Goal: Information Seeking & Learning: Learn about a topic

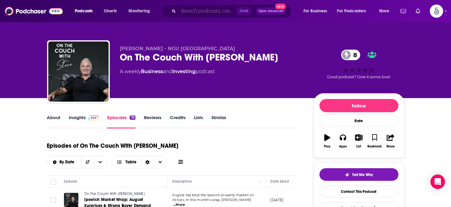
click at [187, 14] on input "Search podcasts, credits, & more..." at bounding box center [207, 11] width 59 height 10
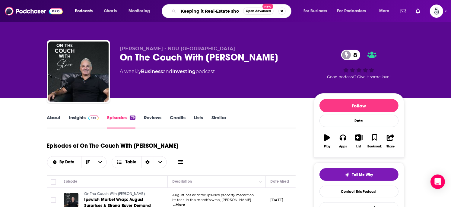
type input "Keeping it Real-Estate show"
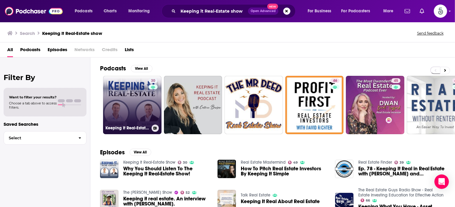
click at [122, 103] on link "30 Keeping It Real-Estate Show" at bounding box center [132, 105] width 59 height 59
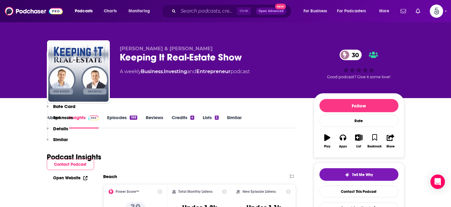
scroll to position [161, 0]
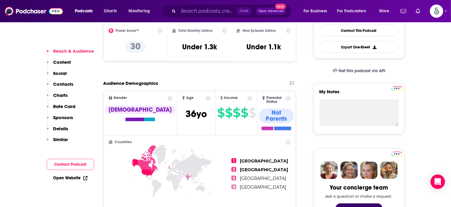
click at [66, 84] on p "Contacts" at bounding box center [63, 84] width 20 height 6
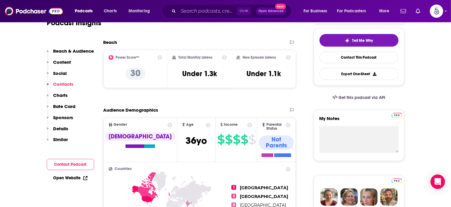
scroll to position [0, 0]
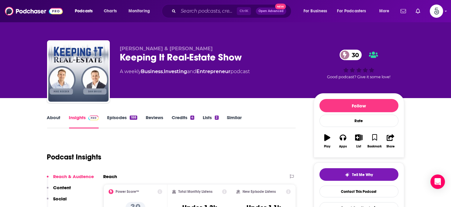
click at [114, 118] on link "Episodes 188" at bounding box center [122, 122] width 30 height 14
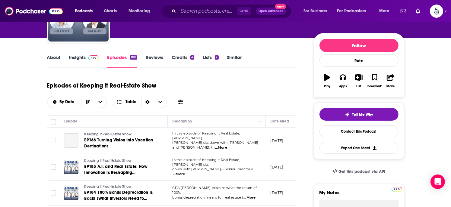
scroll to position [65, 0]
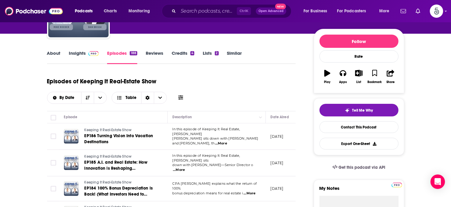
click at [227, 141] on span "...More" at bounding box center [221, 143] width 12 height 5
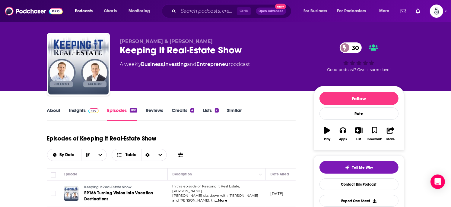
scroll to position [0, 0]
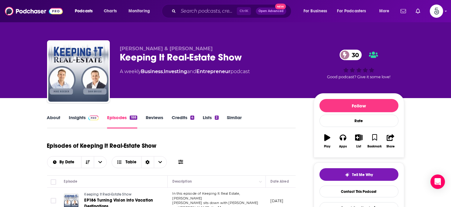
click at [76, 119] on link "Insights" at bounding box center [84, 122] width 30 height 14
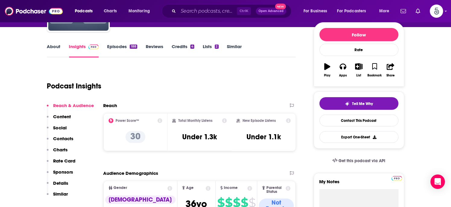
scroll to position [103, 0]
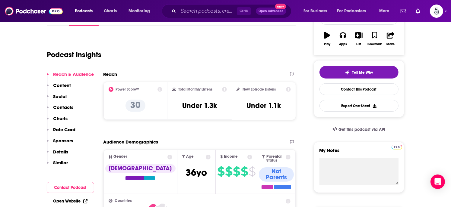
click at [66, 106] on p "Contacts" at bounding box center [63, 108] width 20 height 6
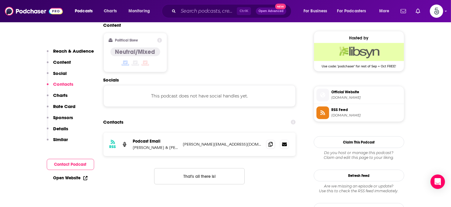
scroll to position [485, 0]
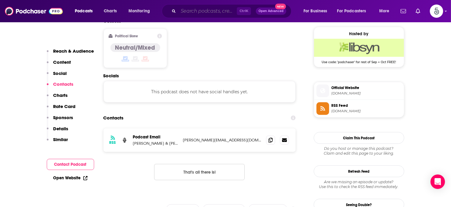
click at [193, 12] on input "Search podcasts, credits, & more..." at bounding box center [207, 11] width 59 height 10
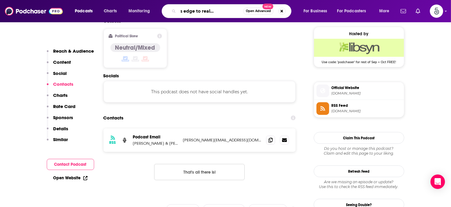
type input "The insiders edge to real estate investing"
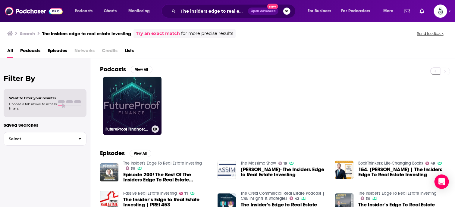
click at [133, 100] on link "FutureProof Finance: The Insider’s Playbook" at bounding box center [132, 106] width 59 height 59
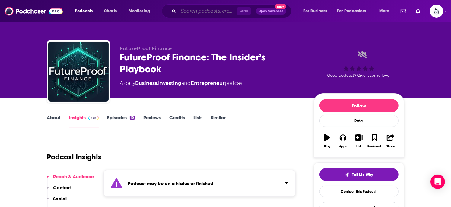
click at [225, 12] on input "Search podcasts, credits, & more..." at bounding box center [207, 11] width 59 height 10
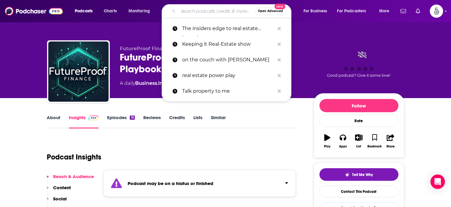
click at [225, 12] on input "Search podcasts, credits, & more..." at bounding box center [216, 11] width 77 height 10
click at [337, 42] on div "FutureProof Finance FutureProof Finance: The Insider’s Playbook A daily Busines…" at bounding box center [225, 72] width 357 height 65
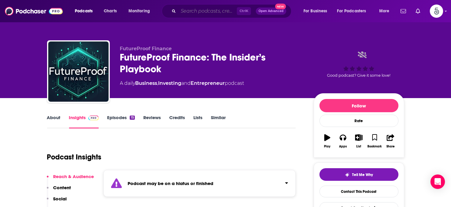
click at [184, 11] on input "Search podcasts, credits, & more..." at bounding box center [207, 11] width 59 height 10
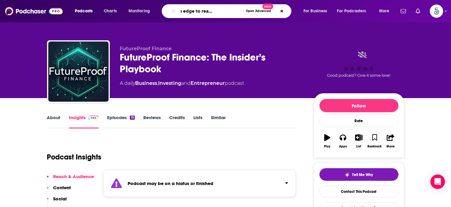
type input "The insider's edge to real estate investing"
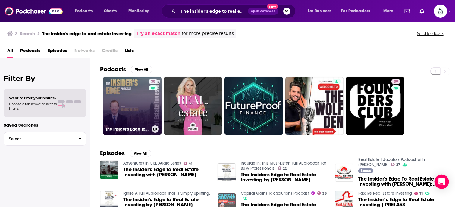
click at [124, 101] on link "30 The Insider's Edge To Real Estate Investing" at bounding box center [132, 106] width 59 height 59
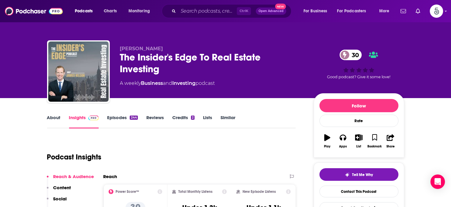
click at [116, 118] on link "Episodes 244" at bounding box center [122, 122] width 30 height 14
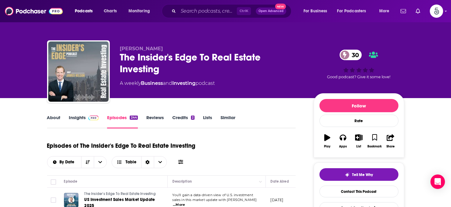
click at [73, 118] on link "Insights" at bounding box center [84, 122] width 30 height 14
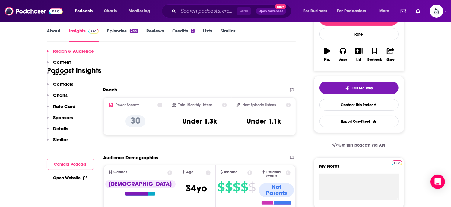
scroll to position [130, 0]
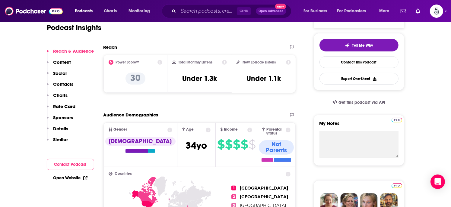
click at [58, 82] on p "Contacts" at bounding box center [63, 84] width 20 height 6
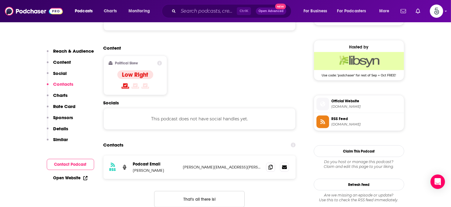
scroll to position [485, 0]
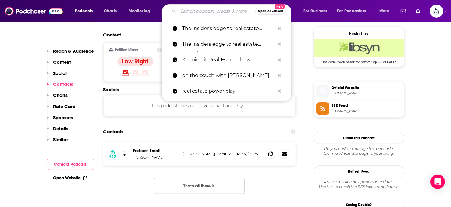
click at [201, 13] on input "Search podcasts, credits, & more..." at bounding box center [216, 11] width 77 height 10
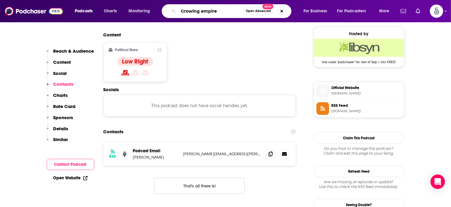
type input "Growing empires"
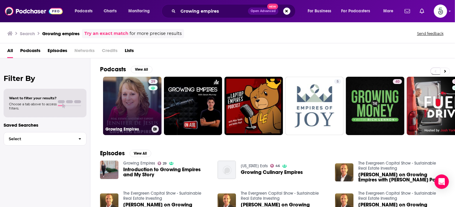
click at [144, 100] on link "29 Growing Empires" at bounding box center [132, 106] width 59 height 59
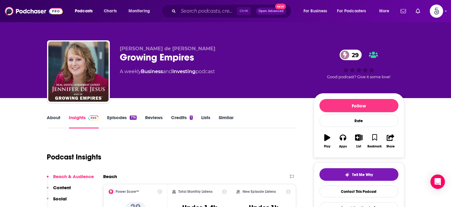
click at [119, 118] on link "Episodes 176" at bounding box center [121, 122] width 29 height 14
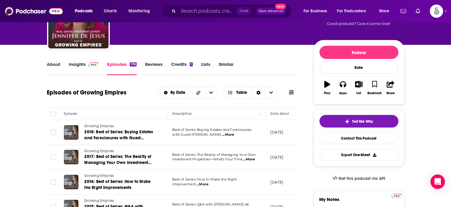
scroll to position [80, 0]
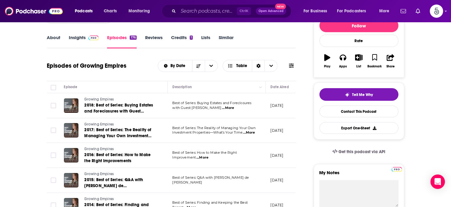
click at [222, 107] on span "...More" at bounding box center [228, 108] width 12 height 5
click at [193, 14] on input "Search podcasts, credits, & more..." at bounding box center [207, 11] width 59 height 10
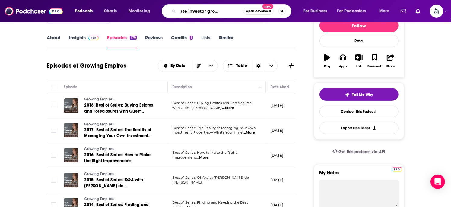
type input "Real estate investor growth network"
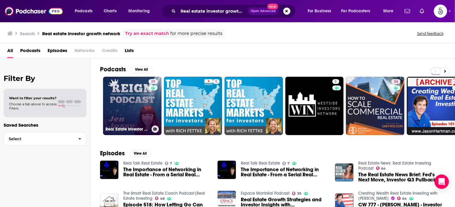
click at [127, 106] on link "29 Real Estate Investor Growth Network Podcast" at bounding box center [132, 106] width 59 height 59
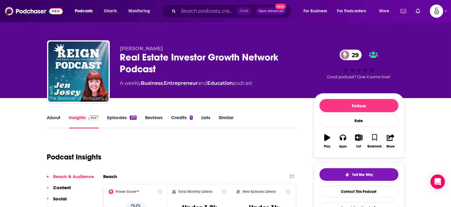
click at [119, 117] on link "Episodes 271" at bounding box center [121, 122] width 29 height 14
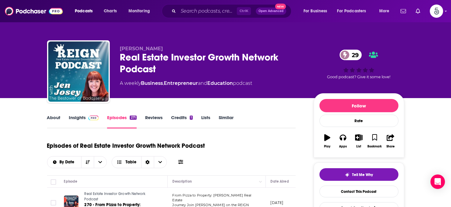
click at [73, 118] on link "Insights" at bounding box center [84, 122] width 30 height 14
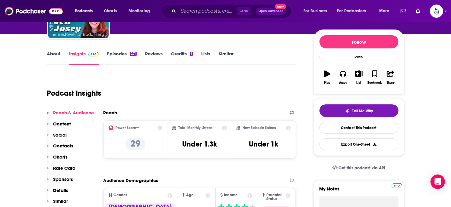
scroll to position [107, 0]
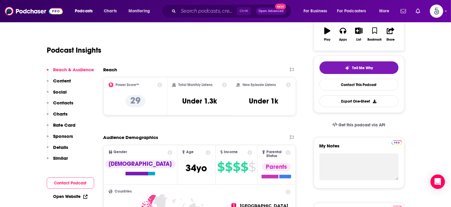
click at [65, 102] on p "Contacts" at bounding box center [63, 103] width 20 height 6
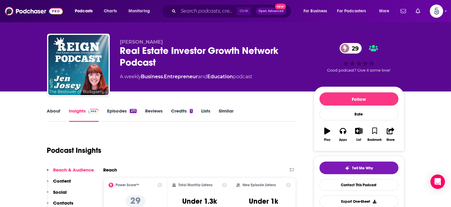
scroll to position [54, 0]
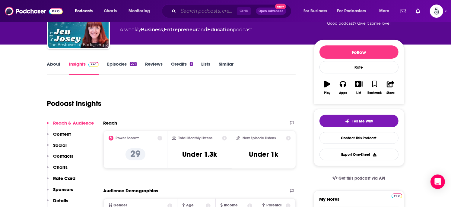
click at [220, 11] on input "Search podcasts, credits, & more..." at bounding box center [207, 11] width 59 height 10
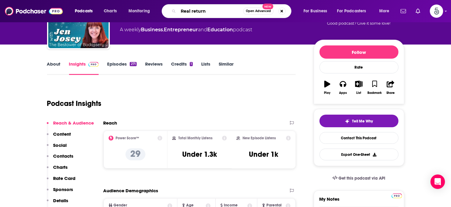
type input "Real returns"
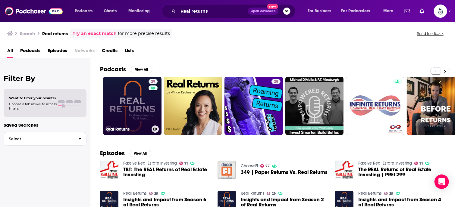
click at [128, 105] on link "29 Real Returns" at bounding box center [132, 106] width 59 height 59
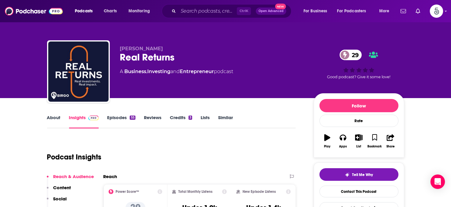
click at [119, 116] on link "Episodes 55" at bounding box center [121, 122] width 28 height 14
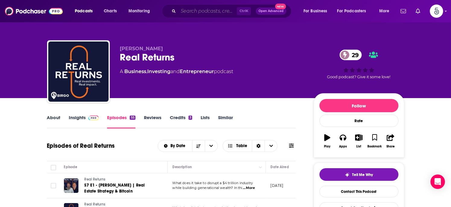
click at [198, 11] on input "Search podcasts, credits, & more..." at bounding box center [207, 11] width 59 height 10
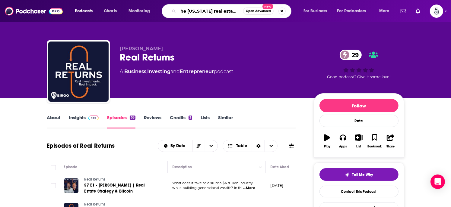
scroll to position [0, 8]
type input "The texas real estate & finance podcast"
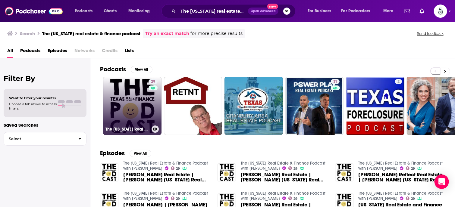
click at [125, 96] on link "29 The Texas Real Estate & Finance Podcast with Mike Mills" at bounding box center [132, 106] width 59 height 59
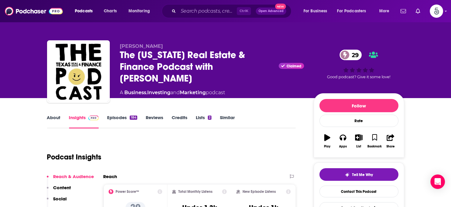
click at [117, 117] on link "Episodes 184" at bounding box center [122, 122] width 30 height 14
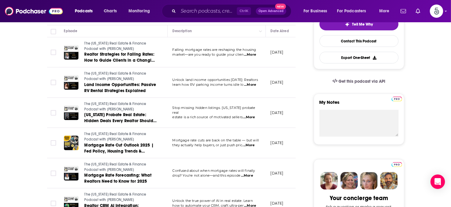
scroll to position [109, 0]
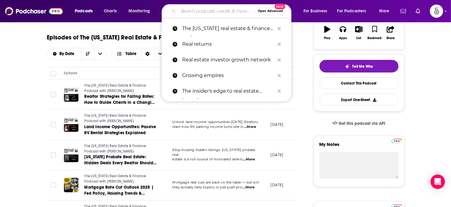
click at [188, 11] on input "Search podcasts, credits, & more..." at bounding box center [216, 11] width 77 height 10
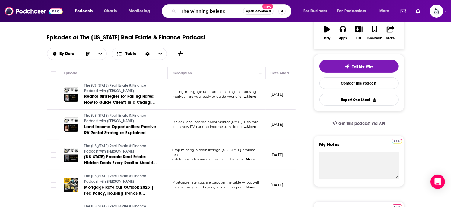
type input "The winning balance"
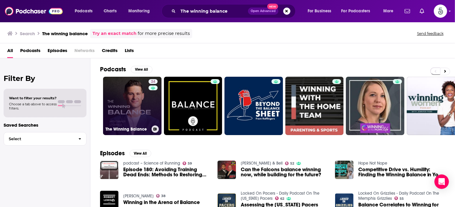
click at [124, 97] on link "24 The Winning Balance" at bounding box center [132, 106] width 59 height 59
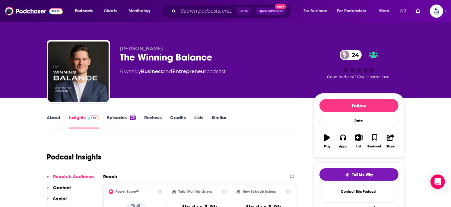
click at [120, 117] on link "Episodes 28" at bounding box center [121, 122] width 28 height 14
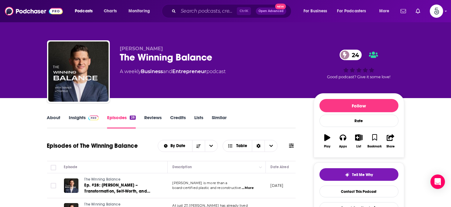
click at [80, 118] on link "Insights" at bounding box center [84, 122] width 30 height 14
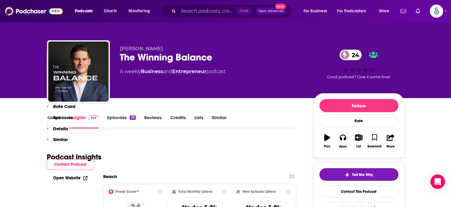
scroll to position [133, 0]
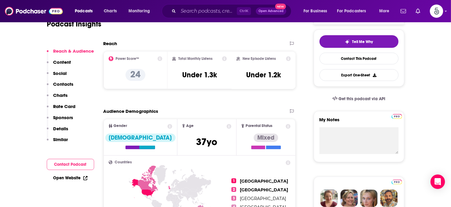
click at [60, 81] on p "Contacts" at bounding box center [63, 84] width 20 height 6
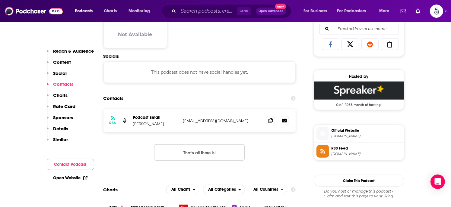
scroll to position [403, 0]
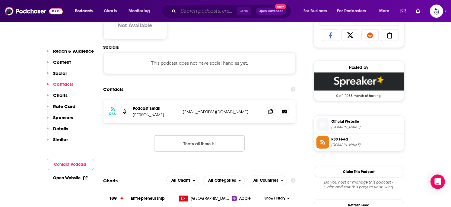
click at [206, 13] on input "Search podcasts, credits, & more..." at bounding box center [207, 11] width 59 height 10
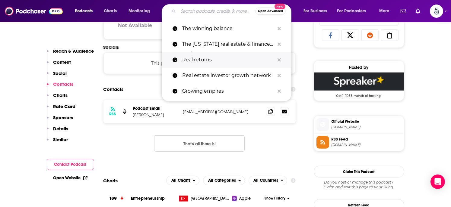
click at [197, 58] on p "Real returns" at bounding box center [228, 60] width 92 height 16
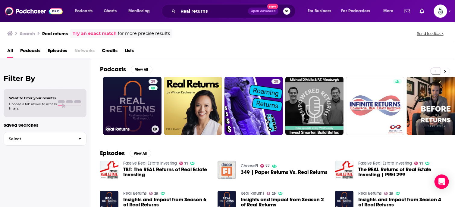
click at [140, 103] on link "29 Real Returns" at bounding box center [132, 106] width 59 height 59
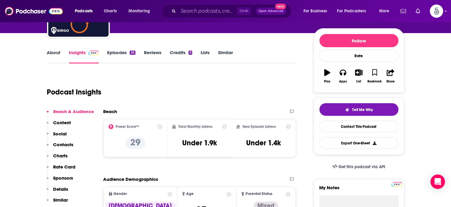
scroll to position [69, 0]
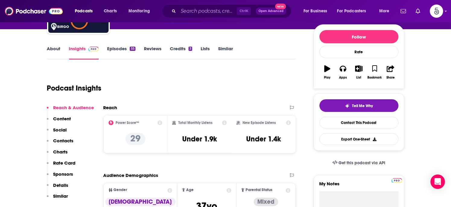
click at [57, 138] on p "Contacts" at bounding box center [63, 141] width 20 height 6
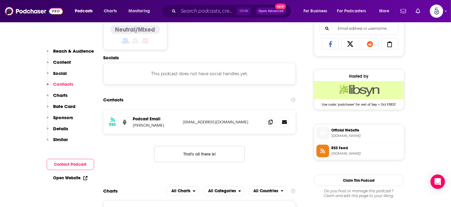
scroll to position [405, 0]
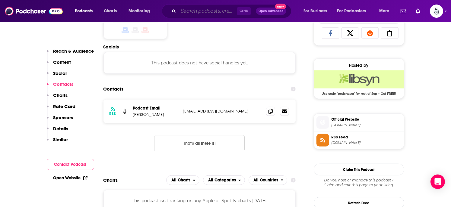
click at [195, 11] on input "Search podcasts, credits, & more..." at bounding box center [207, 11] width 59 height 10
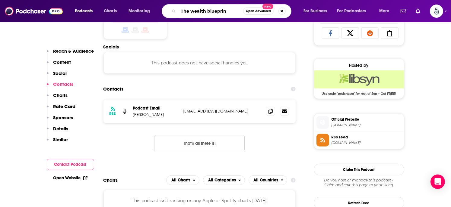
type input "The wealth blueprint"
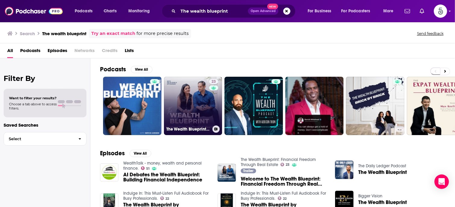
click at [187, 94] on link "23 The Wealth Blueprint: Financial Freedom Through Real Estate" at bounding box center [193, 106] width 59 height 59
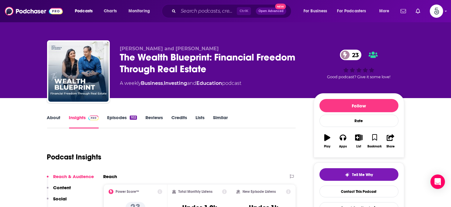
click at [115, 117] on link "Episodes 102" at bounding box center [122, 122] width 30 height 14
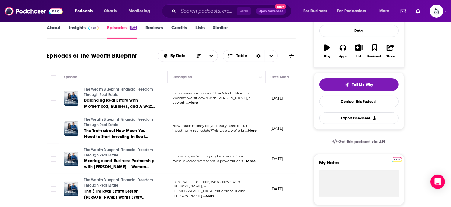
scroll to position [101, 0]
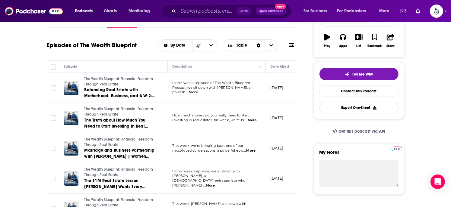
click at [250, 120] on span "...More" at bounding box center [251, 120] width 12 height 5
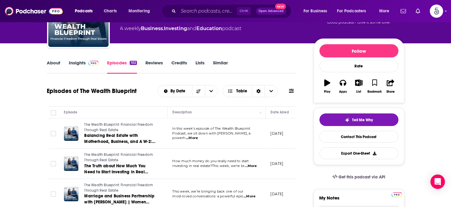
scroll to position [0, 0]
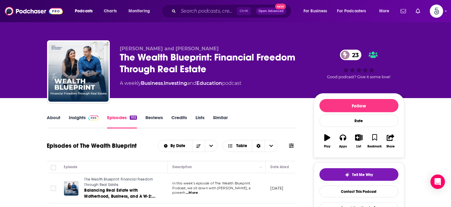
click at [75, 117] on link "Insights" at bounding box center [84, 122] width 30 height 14
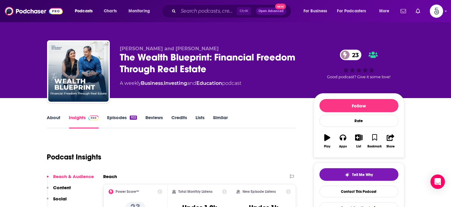
scroll to position [59, 0]
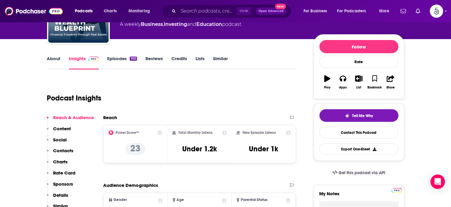
click at [66, 151] on p "Contacts" at bounding box center [63, 151] width 20 height 6
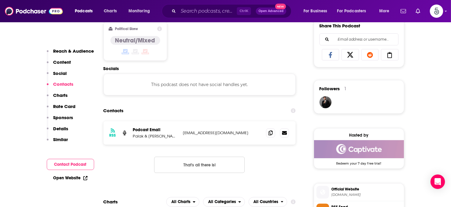
scroll to position [405, 0]
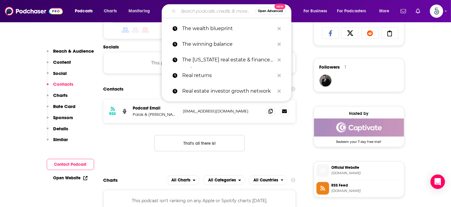
click at [202, 13] on input "Search podcasts, credits, & more..." at bounding box center [216, 11] width 77 height 10
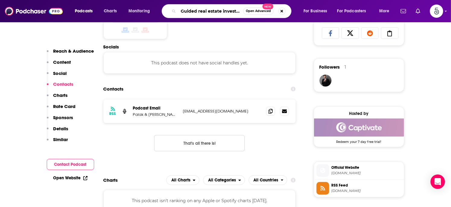
scroll to position [0, 4]
type input "Guided real estate investing"
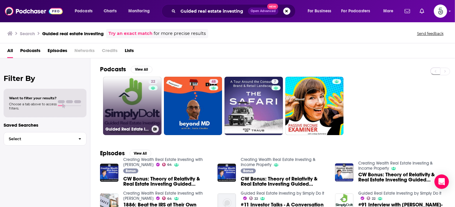
click at [137, 99] on link "22 Guided Real Estate Investing by Simply Do It" at bounding box center [132, 106] width 59 height 59
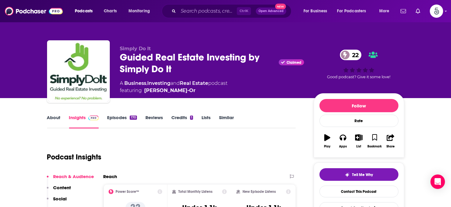
click at [118, 118] on link "Episodes 170" at bounding box center [122, 122] width 30 height 14
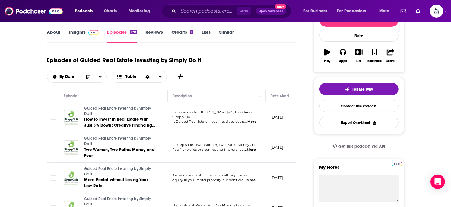
scroll to position [123, 0]
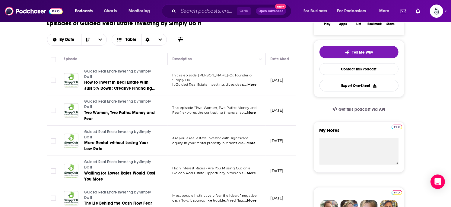
click at [253, 112] on span "...More" at bounding box center [250, 113] width 12 height 5
click at [253, 84] on span "...More" at bounding box center [250, 85] width 12 height 5
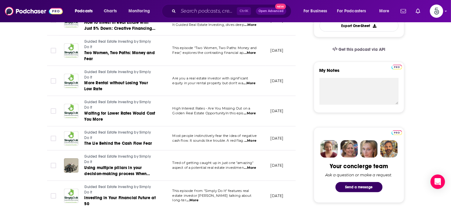
scroll to position [190, 0]
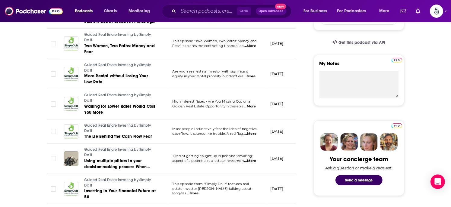
click at [254, 133] on span "...More" at bounding box center [250, 134] width 12 height 5
click at [252, 161] on span "...More" at bounding box center [250, 161] width 12 height 5
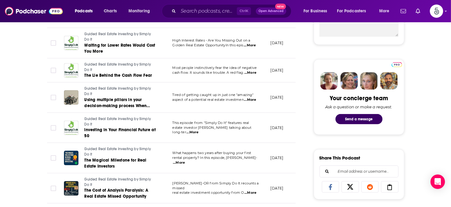
scroll to position [255, 0]
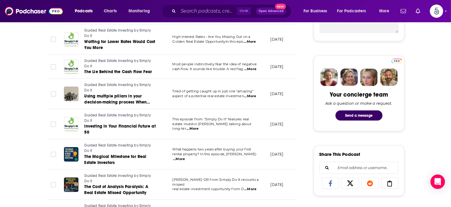
click at [253, 187] on span "...More" at bounding box center [250, 189] width 12 height 5
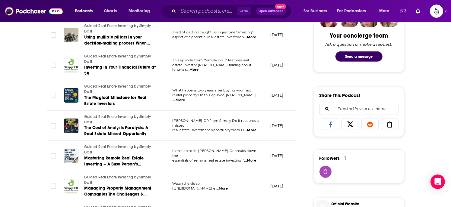
scroll to position [339, 0]
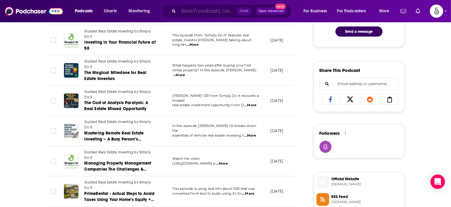
click at [210, 11] on input "Search podcasts, credits, & more..." at bounding box center [207, 11] width 59 height 10
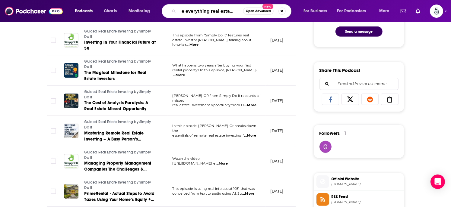
scroll to position [0, 11]
type input "The everything real estate show"
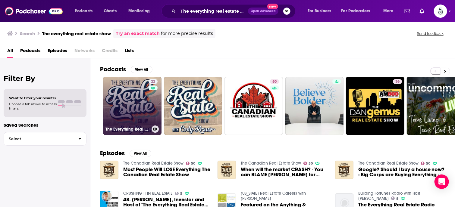
click at [131, 106] on link "22 The Everything Real Estate Show" at bounding box center [132, 106] width 59 height 59
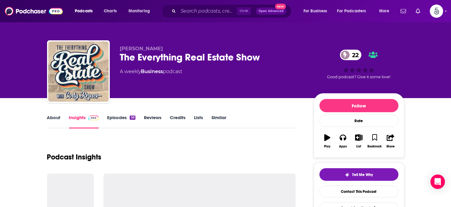
click at [121, 119] on link "Episodes 59" at bounding box center [121, 122] width 28 height 14
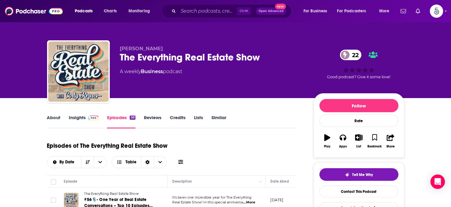
click at [79, 117] on link "Insights" at bounding box center [84, 122] width 30 height 14
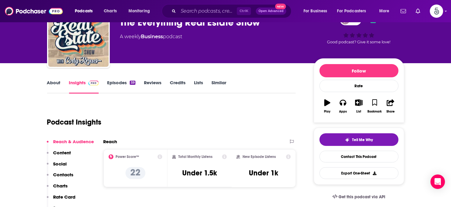
scroll to position [60, 0]
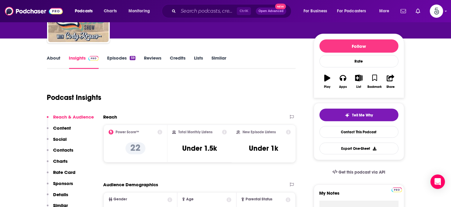
click at [67, 148] on p "Contacts" at bounding box center [63, 150] width 20 height 6
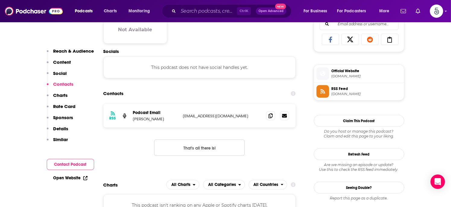
scroll to position [403, 0]
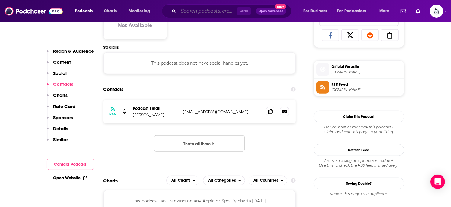
click at [207, 14] on input "Search podcasts, credits, & more..." at bounding box center [207, 11] width 59 height 10
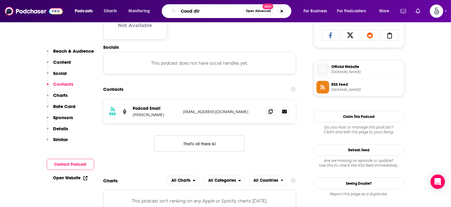
type input "Good dirt"
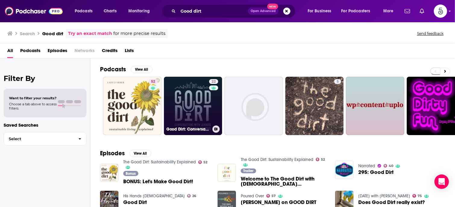
click at [187, 99] on link "22 Good Dirt: Conversations with Leaders in Real Estate & Beyond" at bounding box center [193, 106] width 59 height 59
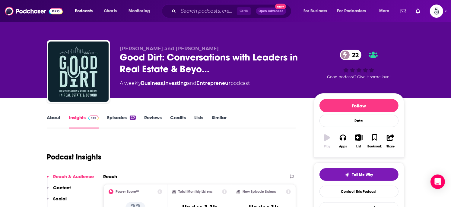
click at [120, 118] on link "Episodes 20" at bounding box center [121, 122] width 28 height 14
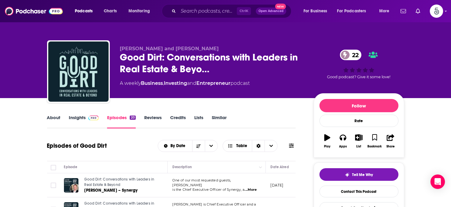
click at [75, 119] on link "Insights" at bounding box center [84, 122] width 30 height 14
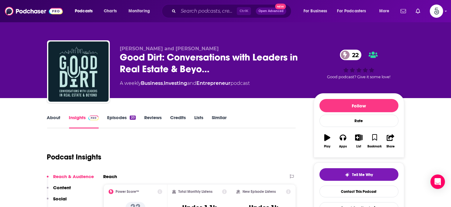
scroll to position [58, 0]
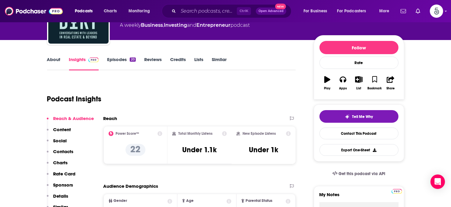
click at [65, 151] on p "Contacts" at bounding box center [63, 152] width 20 height 6
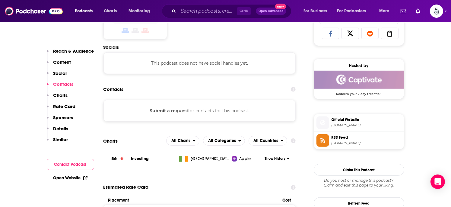
scroll to position [405, 0]
click at [191, 13] on input "Search podcasts, credits, & more..." at bounding box center [207, 11] width 59 height 10
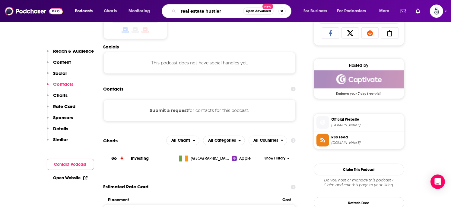
type input "real estate hustlers"
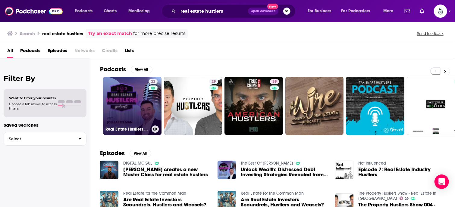
click at [122, 101] on link "22 Real Estate Hustlers with Josh Appelman" at bounding box center [132, 106] width 59 height 59
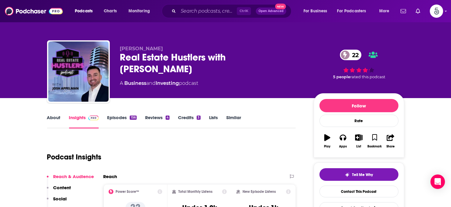
click at [115, 118] on link "Episodes 156" at bounding box center [121, 122] width 29 height 14
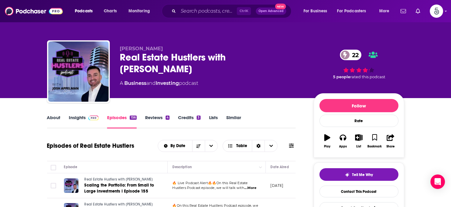
scroll to position [48, 0]
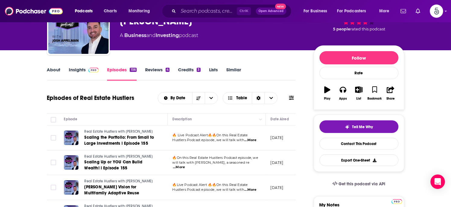
click at [74, 71] on link "Insights" at bounding box center [84, 74] width 30 height 14
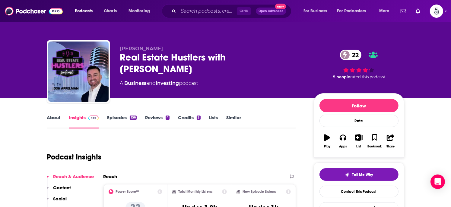
scroll to position [100, 0]
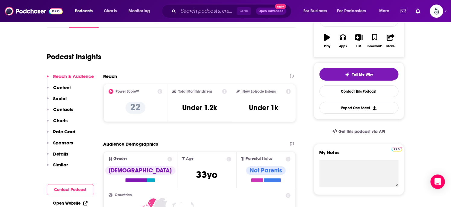
click at [66, 108] on p "Contacts" at bounding box center [63, 110] width 20 height 6
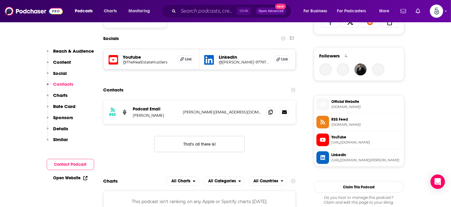
scroll to position [417, 0]
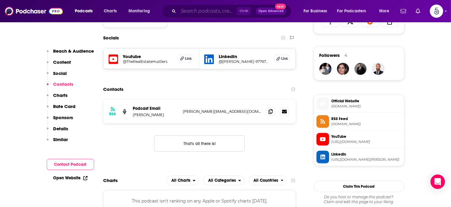
click at [196, 12] on input "Search podcasts, credits, & more..." at bounding box center [207, 11] width 59 height 10
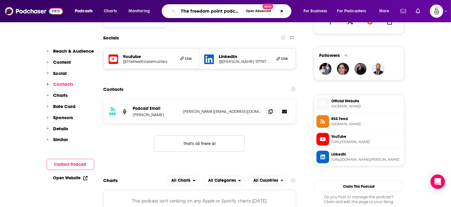
type input "The freedom point podcast"
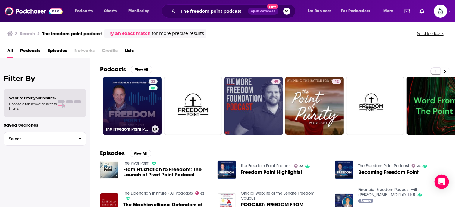
click at [120, 104] on link "22 The Freedom Point Podcast" at bounding box center [132, 106] width 59 height 59
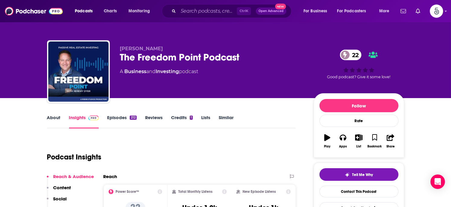
click at [118, 116] on link "Episodes 212" at bounding box center [121, 122] width 29 height 14
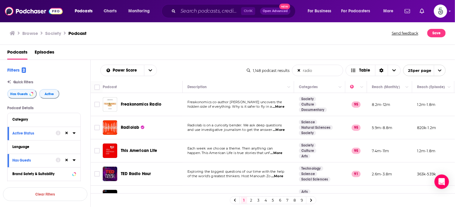
click at [298, 72] on icon at bounding box center [299, 71] width 2 height 4
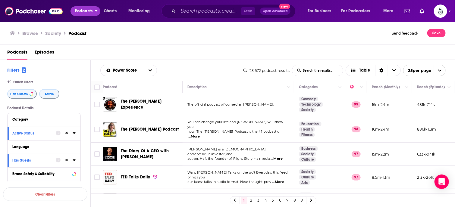
click at [93, 9] on button "Podcasts" at bounding box center [86, 11] width 30 height 10
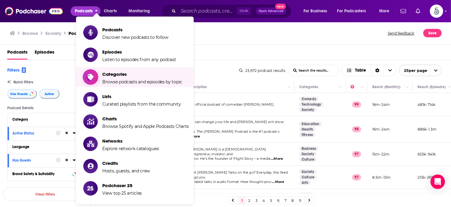
click at [124, 76] on span "Categories" at bounding box center [142, 74] width 80 height 6
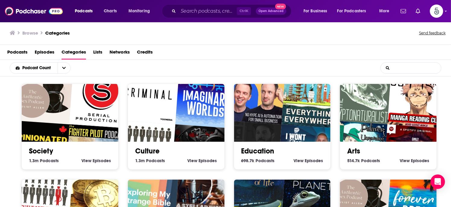
click at [394, 67] on input "List Search Input" at bounding box center [411, 68] width 60 height 11
type input "business"
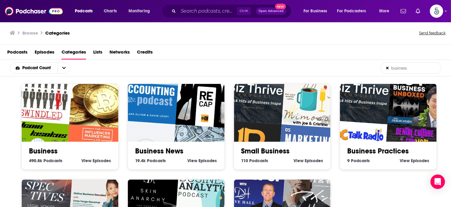
click at [49, 149] on link "Business" at bounding box center [43, 151] width 29 height 9
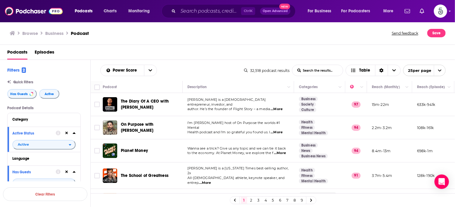
click at [321, 71] on input "List Search Input" at bounding box center [318, 70] width 51 height 11
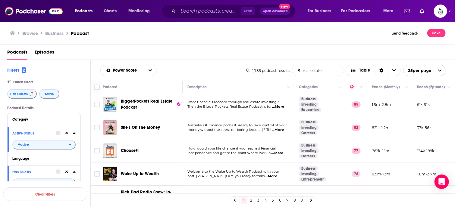
type input "real estate"
click at [301, 200] on link "9" at bounding box center [302, 200] width 6 height 7
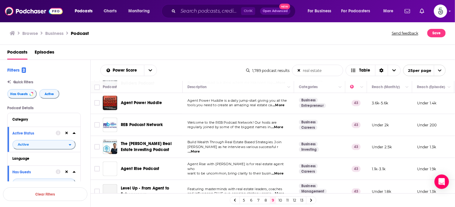
scroll to position [74, 0]
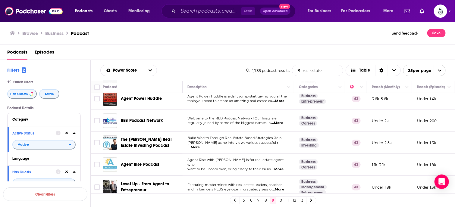
click at [301, 200] on link "13" at bounding box center [302, 200] width 6 height 7
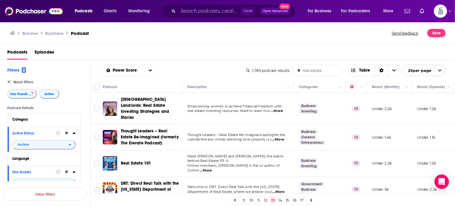
click at [287, 198] on link "15" at bounding box center [288, 200] width 6 height 7
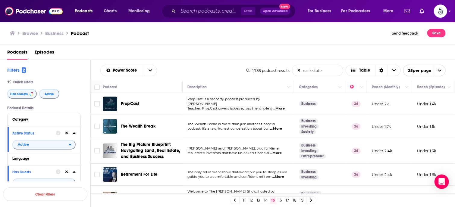
click at [293, 200] on link "18" at bounding box center [295, 200] width 6 height 7
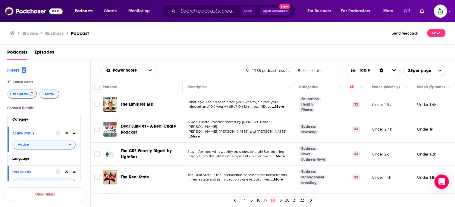
click at [301, 199] on link "22" at bounding box center [302, 200] width 6 height 7
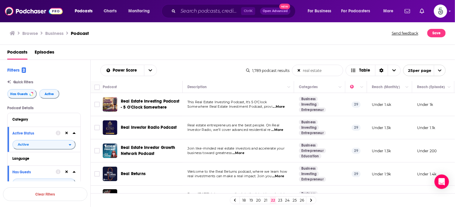
click at [279, 178] on span "...More" at bounding box center [278, 176] width 12 height 5
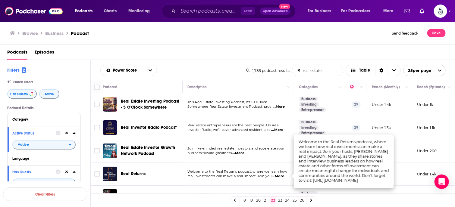
click at [279, 178] on span "...More" at bounding box center [278, 176] width 12 height 5
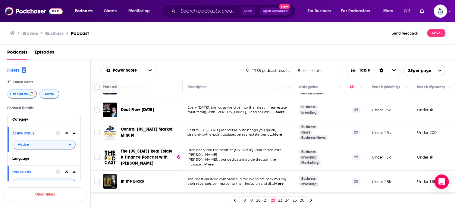
scroll to position [97, 0]
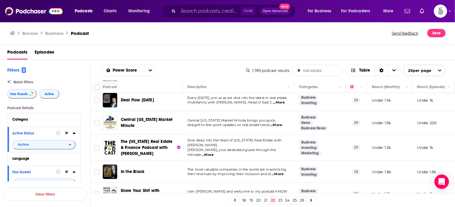
click at [214, 153] on span "...More" at bounding box center [208, 155] width 12 height 5
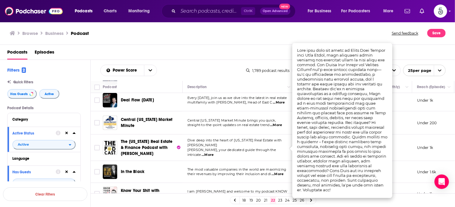
click at [214, 153] on span "...More" at bounding box center [208, 155] width 12 height 5
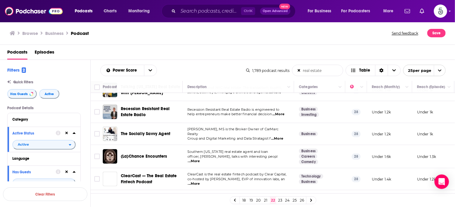
scroll to position [299, 0]
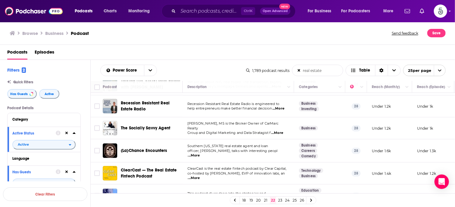
click at [303, 199] on link "26" at bounding box center [302, 200] width 6 height 7
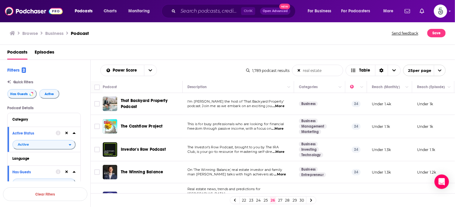
click at [281, 107] on span "...More" at bounding box center [279, 106] width 12 height 5
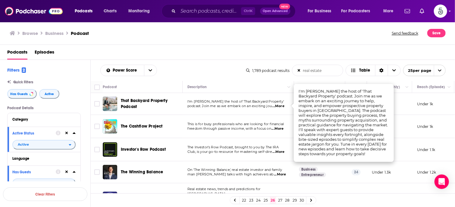
click at [281, 107] on span "...More" at bounding box center [279, 106] width 12 height 5
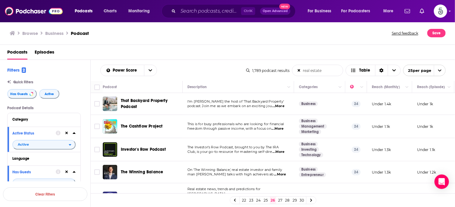
click at [281, 152] on span "...More" at bounding box center [279, 152] width 12 height 5
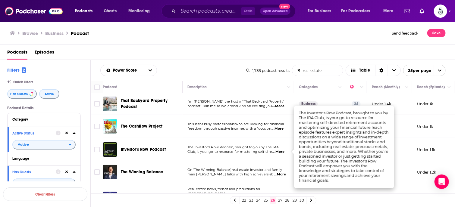
click at [281, 152] on span "...More" at bounding box center [279, 152] width 12 height 5
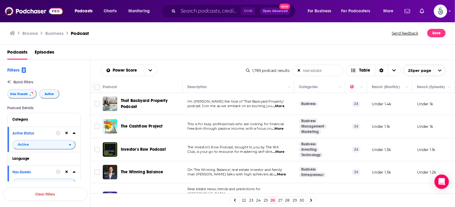
click at [277, 175] on span "...More" at bounding box center [280, 174] width 12 height 5
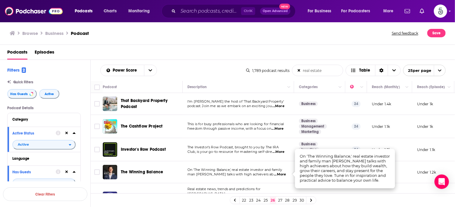
click at [277, 175] on span "...More" at bounding box center [280, 174] width 12 height 5
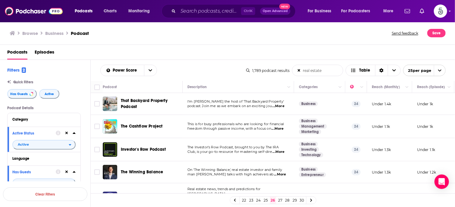
scroll to position [42, 0]
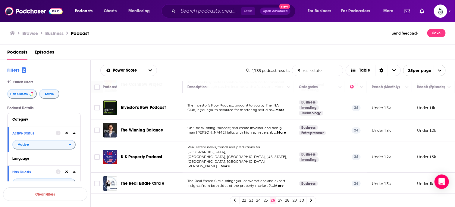
click at [279, 184] on span "...More" at bounding box center [278, 186] width 12 height 5
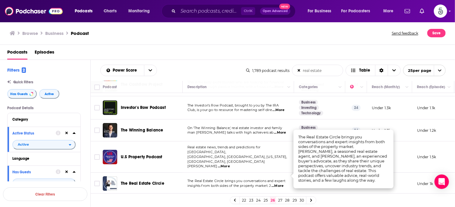
click at [279, 184] on span "...More" at bounding box center [278, 186] width 12 height 5
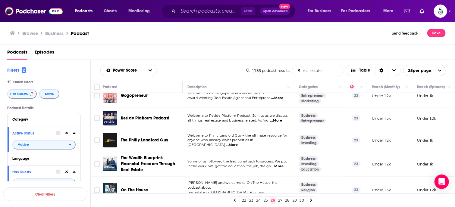
scroll to position [290, 0]
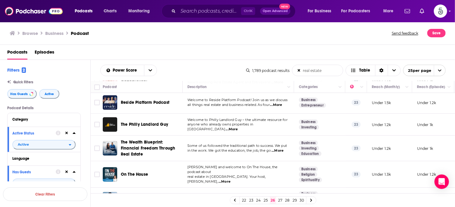
click at [279, 149] on span "...More" at bounding box center [278, 151] width 12 height 5
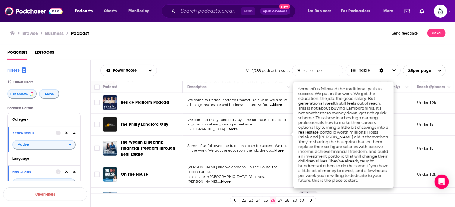
click at [279, 149] on span "...More" at bounding box center [278, 151] width 12 height 5
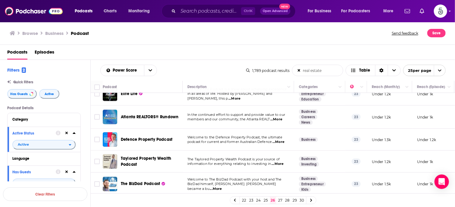
scroll to position [473, 0]
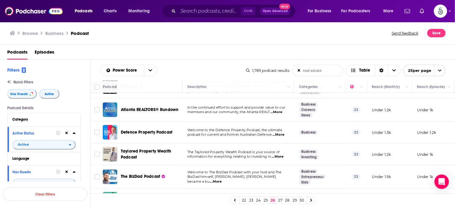
click at [280, 200] on link "27" at bounding box center [280, 200] width 6 height 7
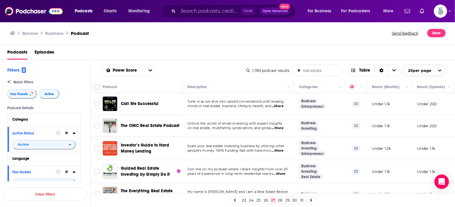
click at [280, 175] on span "...More" at bounding box center [280, 174] width 12 height 5
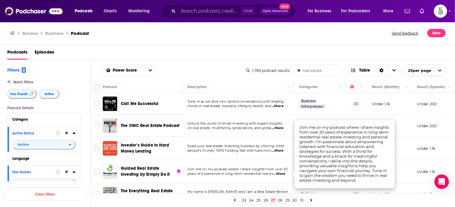
click at [280, 175] on span "...More" at bounding box center [280, 174] width 12 height 5
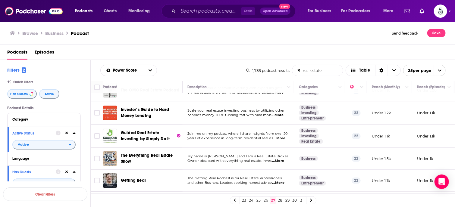
scroll to position [41, 0]
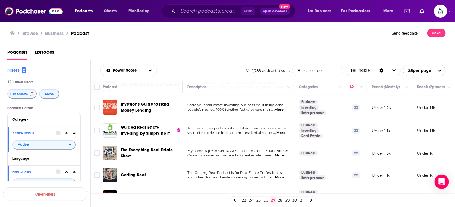
click at [282, 154] on span "...More" at bounding box center [278, 155] width 12 height 5
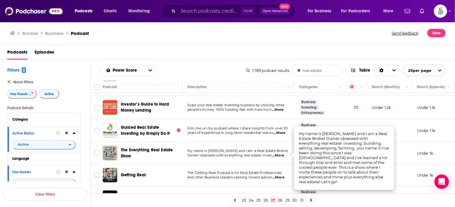
click at [282, 154] on span "...More" at bounding box center [278, 155] width 12 height 5
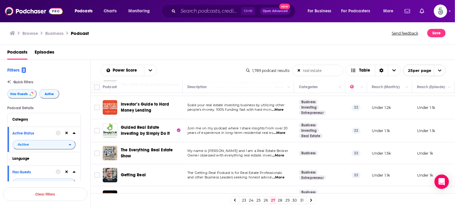
click at [283, 177] on span "...More" at bounding box center [279, 178] width 12 height 5
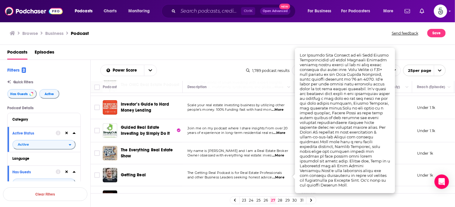
click at [283, 177] on span "...More" at bounding box center [279, 178] width 12 height 5
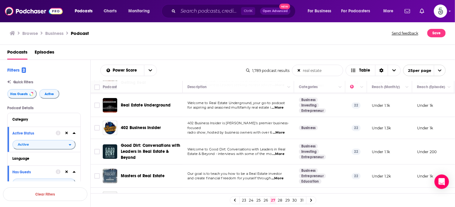
scroll to position [139, 0]
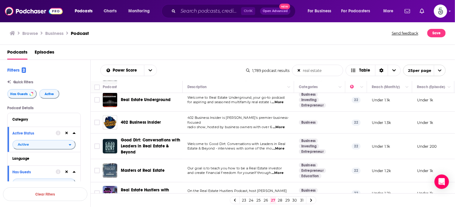
click at [280, 147] on span "...More" at bounding box center [279, 149] width 12 height 5
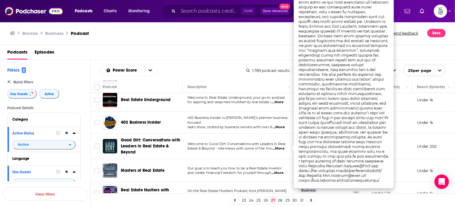
click at [280, 147] on span "...More" at bounding box center [279, 149] width 12 height 5
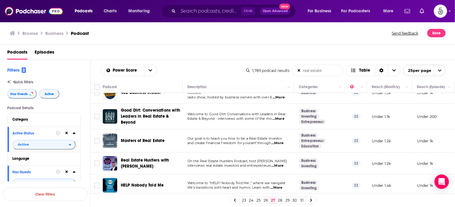
scroll to position [178, 0]
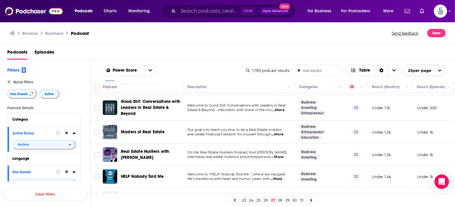
click at [282, 157] on span "...More" at bounding box center [278, 157] width 12 height 5
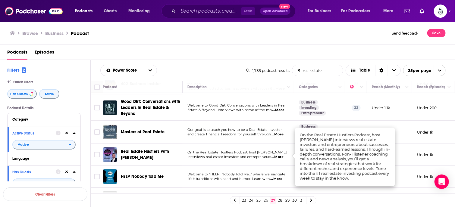
click at [282, 157] on span "...More" at bounding box center [278, 157] width 12 height 5
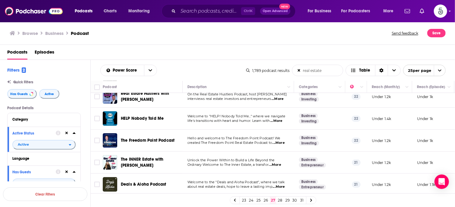
scroll to position [248, 0]
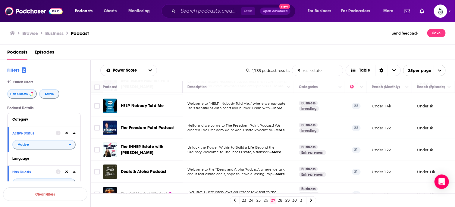
click at [280, 130] on span "...More" at bounding box center [279, 130] width 12 height 5
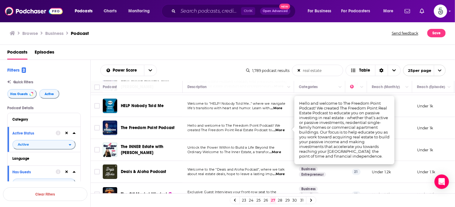
click at [280, 130] on span "...More" at bounding box center [279, 130] width 12 height 5
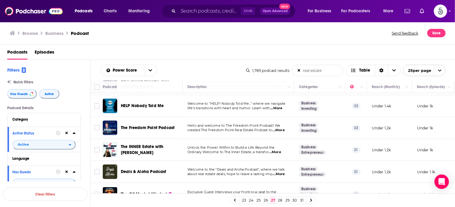
click at [277, 150] on span "...More" at bounding box center [275, 152] width 12 height 5
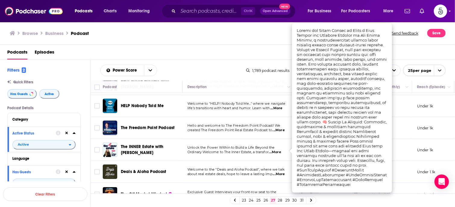
click at [277, 150] on span "...More" at bounding box center [275, 152] width 12 height 5
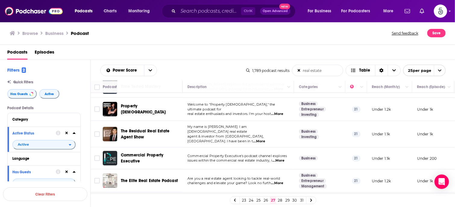
scroll to position [464, 0]
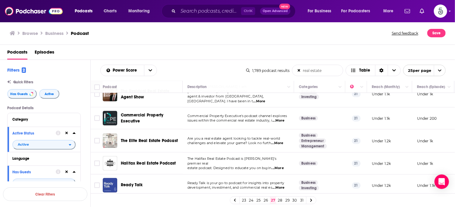
click at [280, 186] on span "...More" at bounding box center [279, 188] width 12 height 5
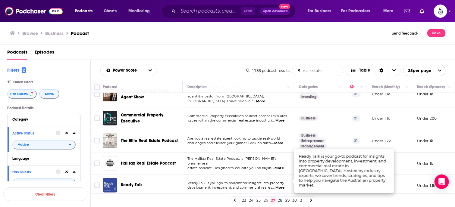
click at [280, 186] on span "...More" at bounding box center [279, 188] width 12 height 5
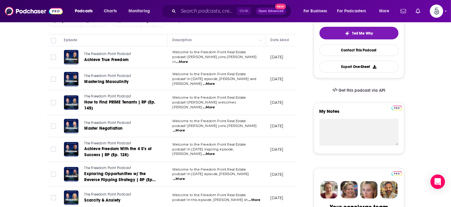
scroll to position [159, 0]
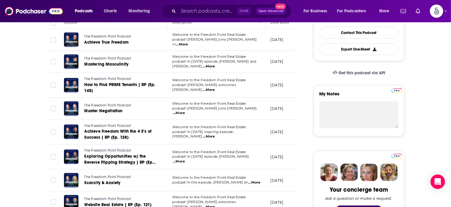
click at [185, 160] on span "...More" at bounding box center [179, 162] width 12 height 5
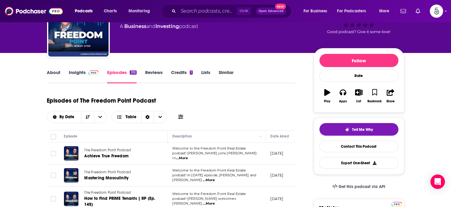
scroll to position [0, 0]
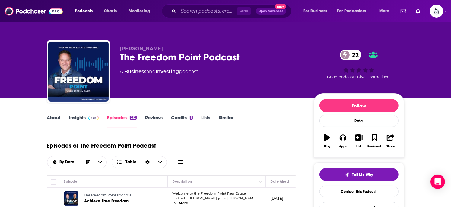
click at [72, 117] on link "Insights" at bounding box center [84, 122] width 30 height 14
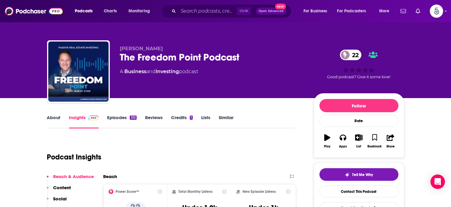
scroll to position [62, 0]
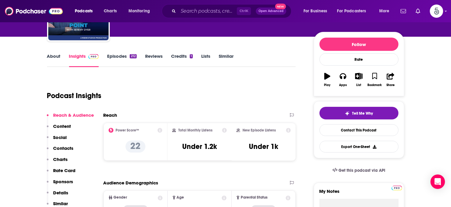
click at [60, 147] on p "Contacts" at bounding box center [63, 149] width 20 height 6
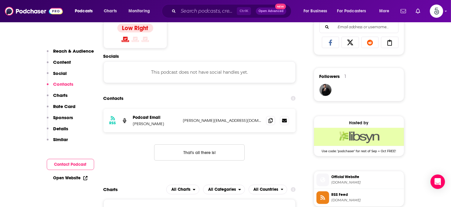
scroll to position [405, 0]
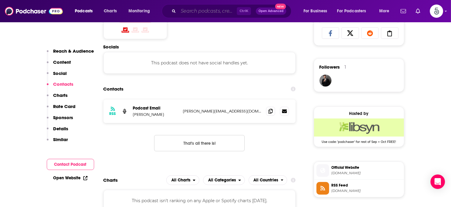
click at [184, 11] on input "Search podcasts, credits, & more..." at bounding box center [207, 11] width 59 height 10
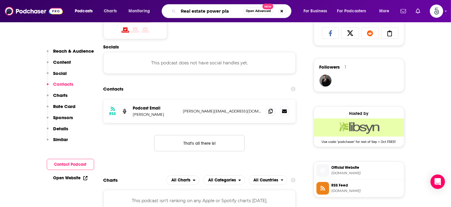
type input "Real estate power play"
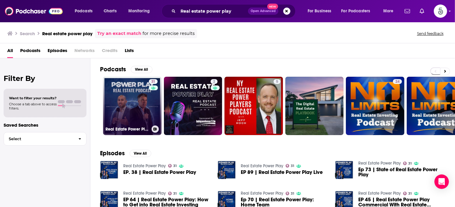
click at [136, 107] on link "31 Real Estate Power Play" at bounding box center [132, 106] width 59 height 59
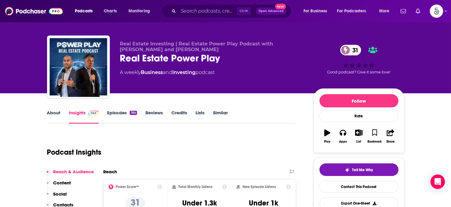
scroll to position [85, 0]
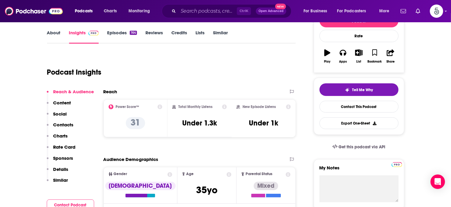
click at [65, 124] on p "Contacts" at bounding box center [63, 125] width 20 height 6
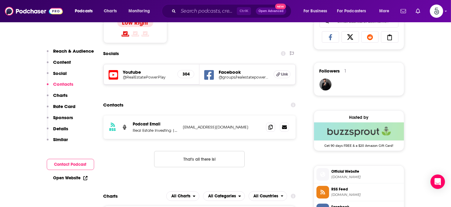
scroll to position [417, 0]
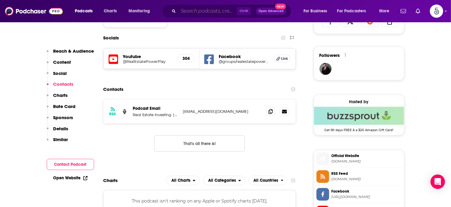
click at [185, 13] on input "Search podcasts, credits, & more..." at bounding box center [207, 11] width 59 height 10
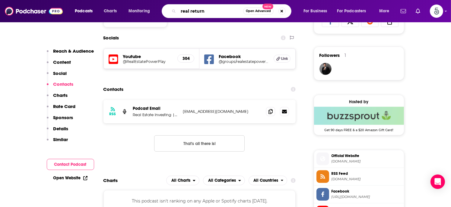
type input "real returns"
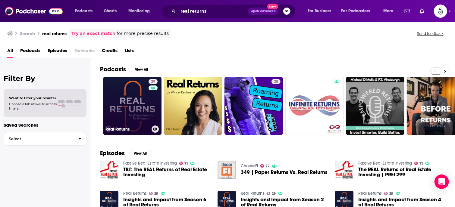
click at [140, 95] on link "29 Real Returns" at bounding box center [132, 106] width 59 height 59
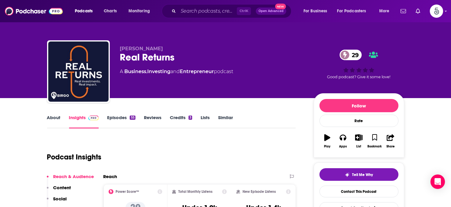
scroll to position [103, 0]
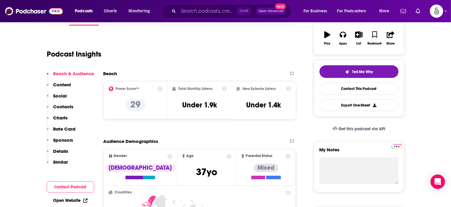
click at [64, 104] on p "Contacts" at bounding box center [63, 107] width 20 height 6
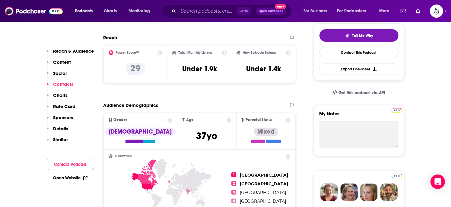
scroll to position [405, 0]
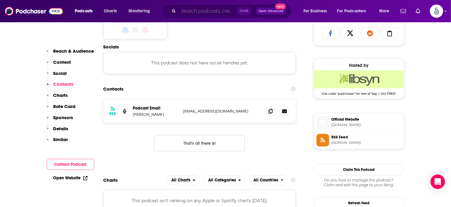
click at [192, 11] on input "Search podcasts, credits, & more..." at bounding box center [207, 11] width 59 height 10
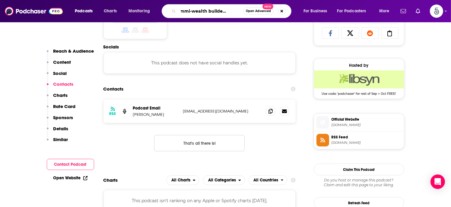
type input "The Immi-wealth builder podcast"
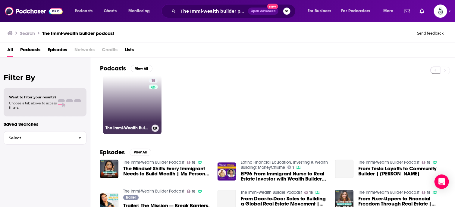
click at [142, 102] on link "18 The Immi-Wealth Builder Podcast" at bounding box center [132, 105] width 59 height 59
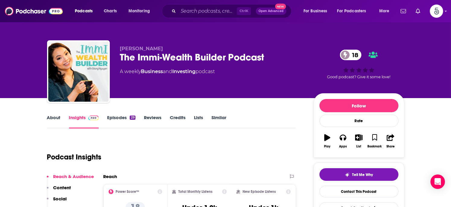
click at [119, 118] on link "Episodes 29" at bounding box center [121, 122] width 28 height 14
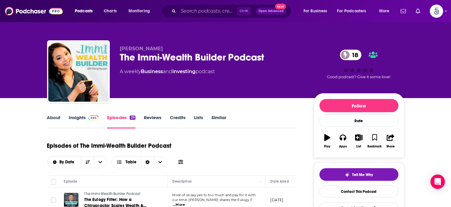
click at [77, 117] on link "Insights" at bounding box center [84, 122] width 30 height 14
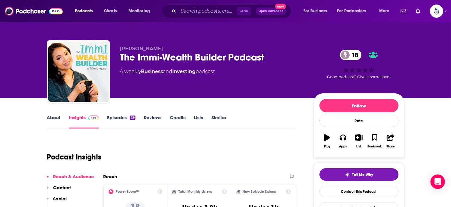
scroll to position [103, 0]
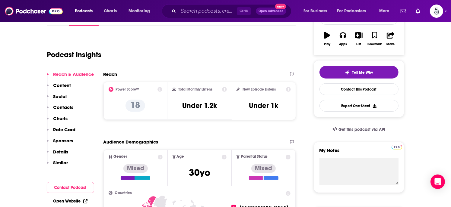
click at [64, 105] on p "Contacts" at bounding box center [63, 108] width 20 height 6
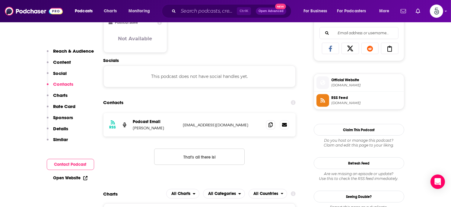
scroll to position [403, 0]
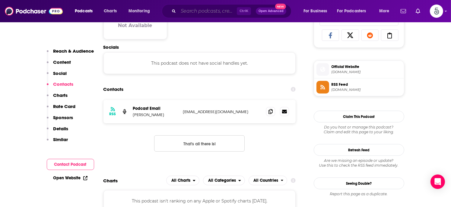
click at [192, 11] on input "Search podcasts, credits, & more..." at bounding box center [207, 11] width 59 height 10
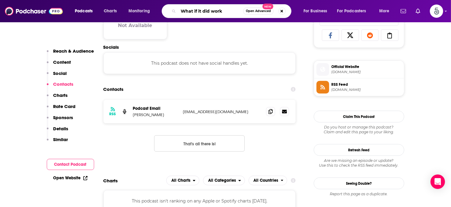
type input "What if it did work?"
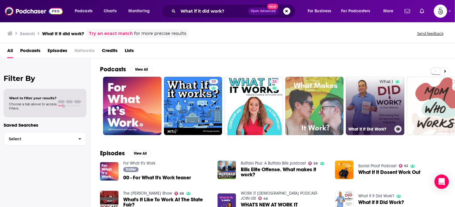
click at [382, 97] on link "What If It Did Work?" at bounding box center [375, 106] width 59 height 59
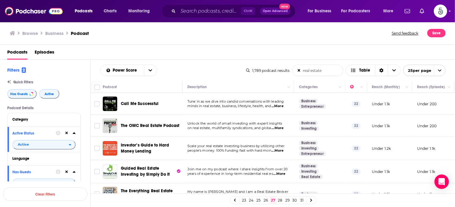
scroll to position [464, 0]
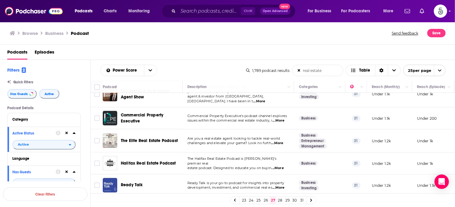
click at [282, 186] on span "...More" at bounding box center [279, 188] width 12 height 5
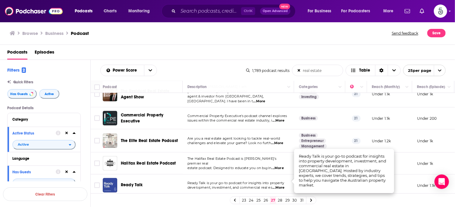
click at [282, 186] on span "...More" at bounding box center [279, 188] width 12 height 5
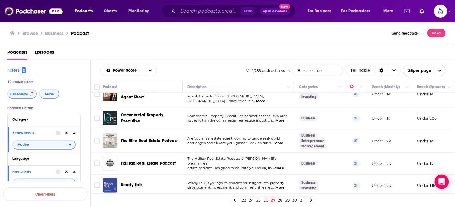
click at [279, 201] on link "28" at bounding box center [280, 200] width 6 height 7
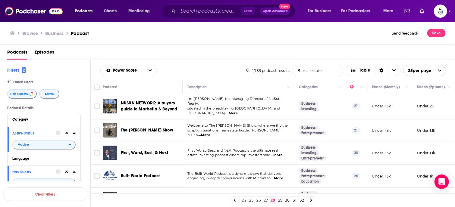
click at [210, 133] on span "...More" at bounding box center [204, 135] width 12 height 5
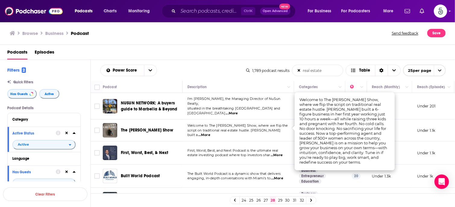
click at [210, 133] on span "...More" at bounding box center [204, 135] width 12 height 5
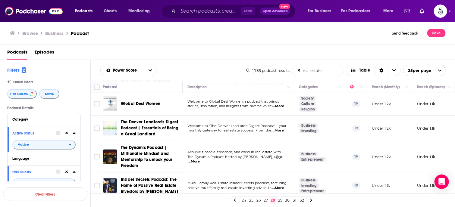
scroll to position [167, 0]
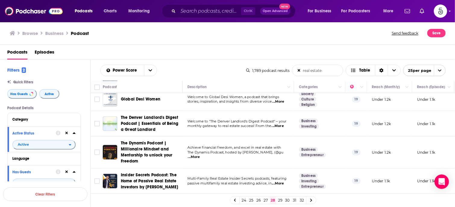
click at [200, 155] on span "...More" at bounding box center [194, 157] width 12 height 5
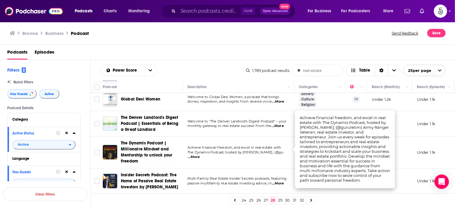
click at [200, 155] on span "...More" at bounding box center [194, 157] width 12 height 5
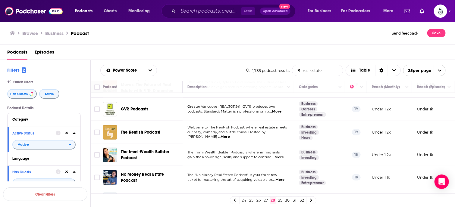
scroll to position [301, 0]
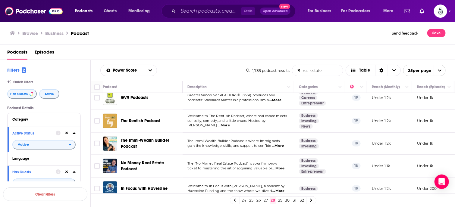
click at [280, 144] on span "...More" at bounding box center [278, 146] width 12 height 5
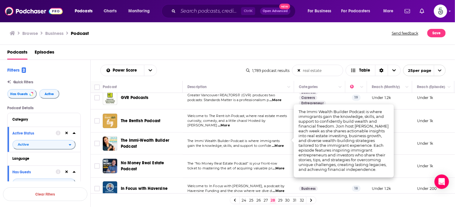
click at [280, 144] on span "...More" at bounding box center [278, 146] width 12 height 5
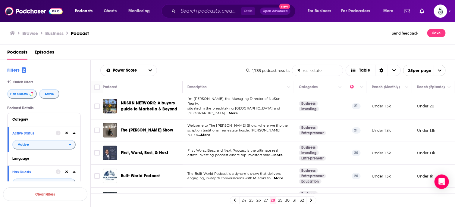
scroll to position [301, 0]
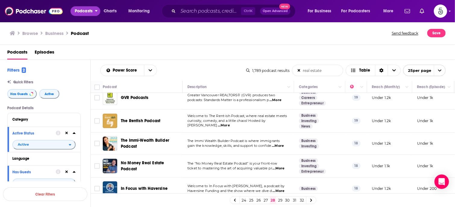
click at [89, 11] on span "Podcasts" at bounding box center [84, 11] width 18 height 8
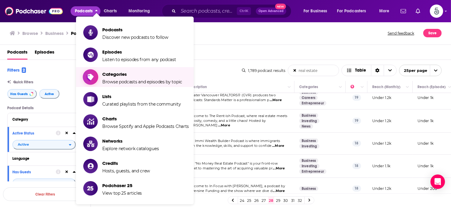
click at [107, 76] on span "Categories" at bounding box center [142, 74] width 80 height 6
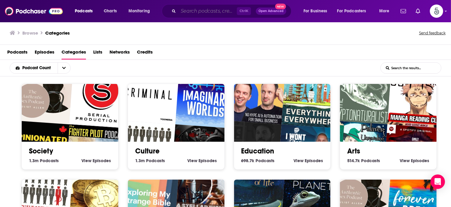
click at [189, 12] on input "Search podcasts, credits, & more..." at bounding box center [207, 11] width 59 height 10
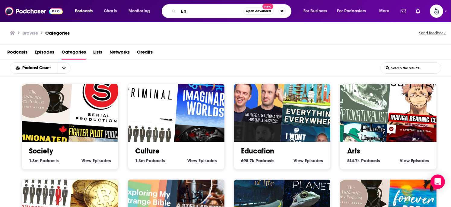
type input "E"
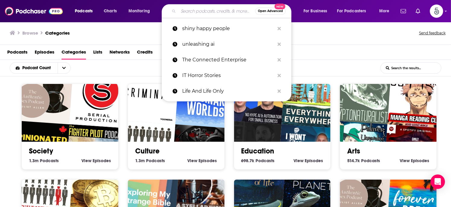
click at [395, 69] on input "List Search Input" at bounding box center [411, 68] width 60 height 11
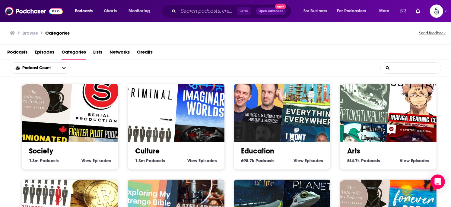
type input "Entreprene"
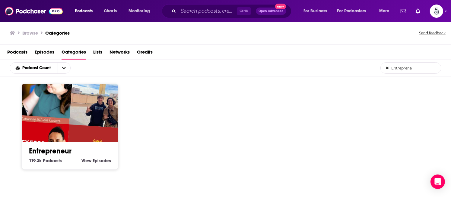
click at [58, 150] on link "Entrepreneur" at bounding box center [50, 151] width 43 height 9
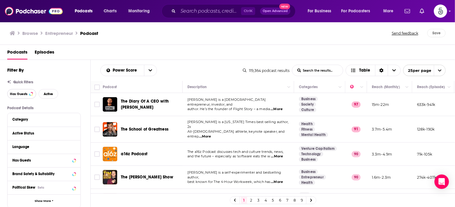
click at [19, 93] on span "Has Guests" at bounding box center [18, 94] width 17 height 3
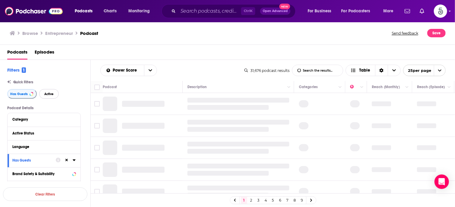
click at [48, 93] on span "Active" at bounding box center [48, 94] width 9 height 3
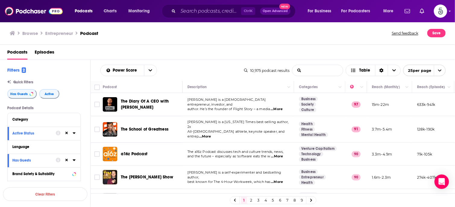
click at [320, 70] on input "List Search Input" at bounding box center [318, 70] width 51 height 11
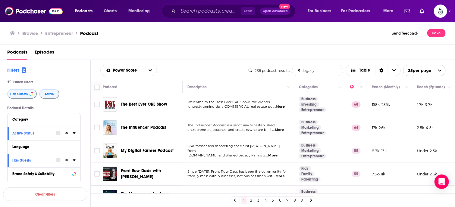
type input "legacy"
click at [280, 131] on span "...More" at bounding box center [278, 130] width 12 height 5
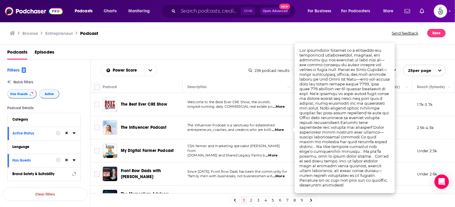
click at [280, 131] on span "...More" at bounding box center [278, 130] width 12 height 5
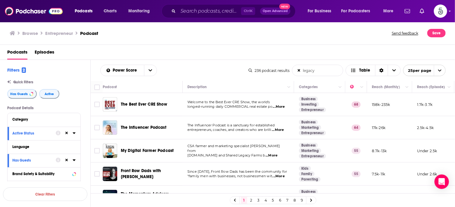
click at [299, 70] on icon at bounding box center [299, 70] width 3 height 3
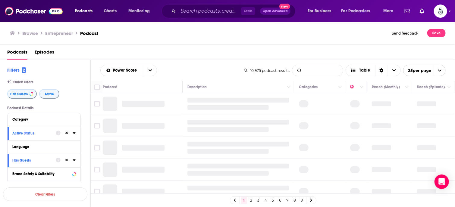
click at [316, 72] on input "List Search Input" at bounding box center [318, 70] width 51 height 11
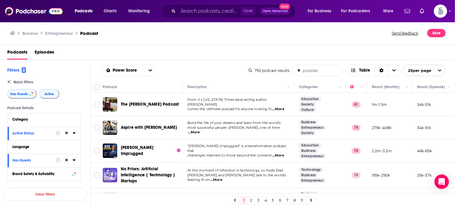
type input "purpose"
click at [280, 107] on span "...More" at bounding box center [279, 109] width 12 height 5
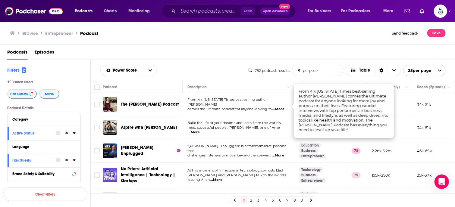
click at [280, 107] on span "...More" at bounding box center [279, 109] width 12 height 5
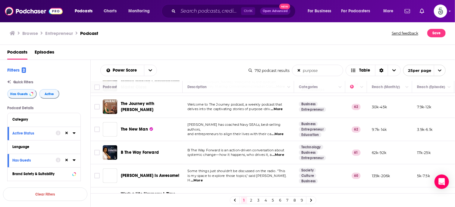
scroll to position [154, 0]
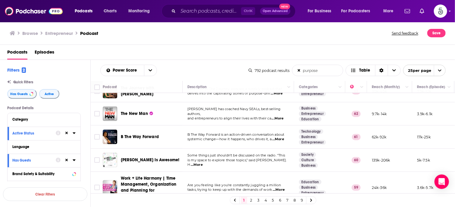
click at [311, 200] on icon at bounding box center [312, 200] width 2 height 3
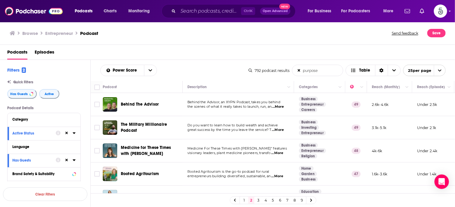
click at [311, 200] on icon at bounding box center [312, 200] width 2 height 3
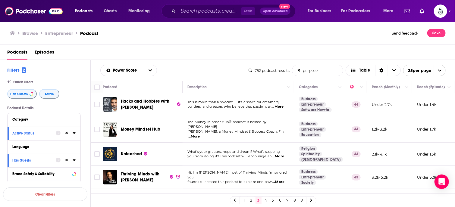
click at [301, 201] on link "9" at bounding box center [302, 200] width 6 height 7
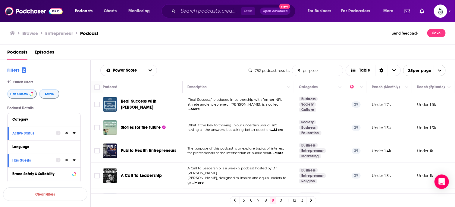
click at [302, 200] on link "13" at bounding box center [302, 200] width 6 height 7
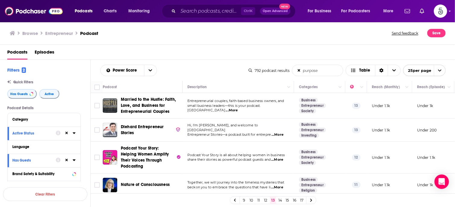
click at [238, 108] on span "...More" at bounding box center [232, 110] width 12 height 5
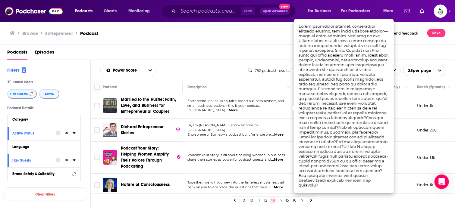
click at [238, 108] on span "...More" at bounding box center [232, 110] width 12 height 5
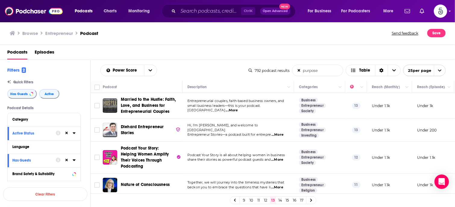
click at [281, 133] on span "...More" at bounding box center [278, 135] width 12 height 5
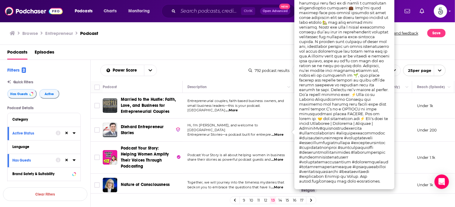
click at [281, 133] on span "...More" at bounding box center [278, 135] width 12 height 5
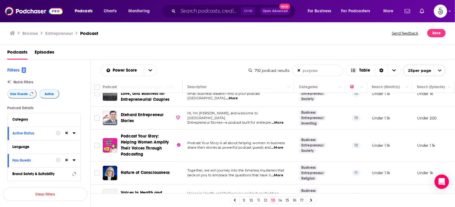
scroll to position [24, 0]
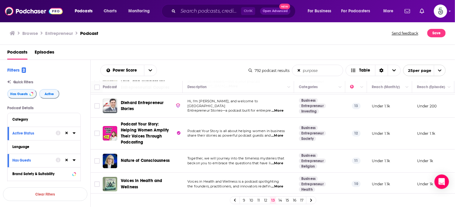
click at [280, 163] on span "...More" at bounding box center [277, 163] width 12 height 5
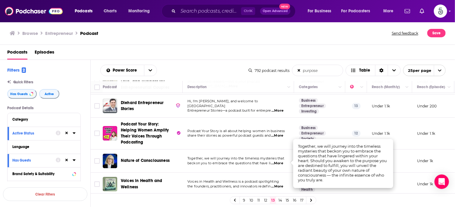
click at [280, 163] on span "...More" at bounding box center [277, 163] width 12 height 5
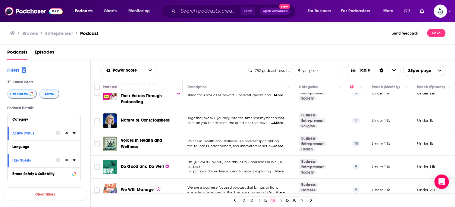
scroll to position [80, 0]
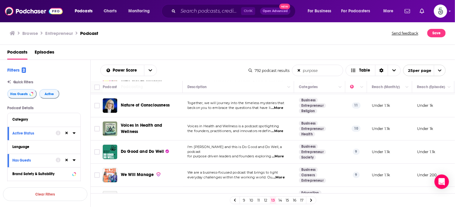
click at [278, 154] on span "...More" at bounding box center [278, 156] width 12 height 5
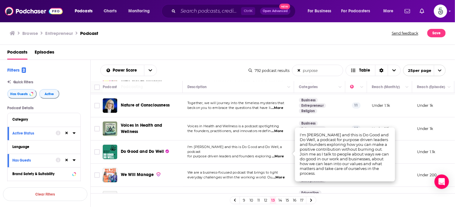
click at [278, 154] on span "...More" at bounding box center [278, 156] width 12 height 5
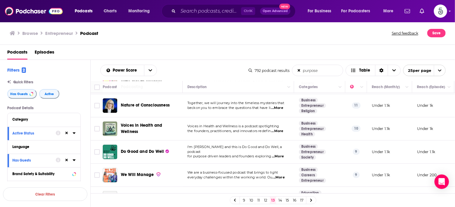
click at [279, 176] on span "...More" at bounding box center [279, 178] width 12 height 5
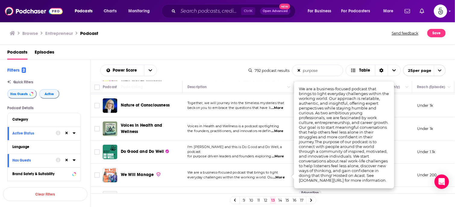
click at [279, 176] on span "...More" at bounding box center [279, 178] width 12 height 5
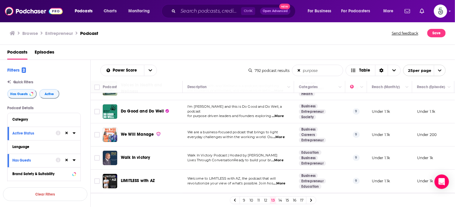
scroll to position [130, 0]
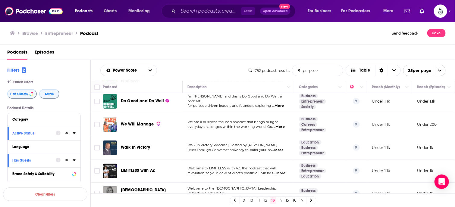
click at [280, 149] on span "...More" at bounding box center [278, 150] width 12 height 5
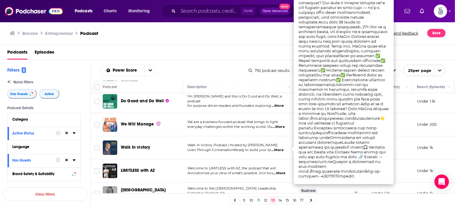
click at [280, 149] on span "...More" at bounding box center [278, 150] width 12 height 5
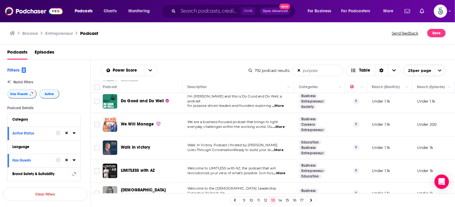
click at [281, 172] on span "...More" at bounding box center [280, 173] width 12 height 5
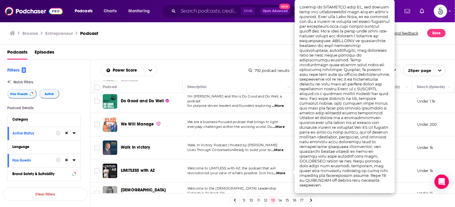
click at [280, 172] on span "...More" at bounding box center [280, 173] width 12 height 5
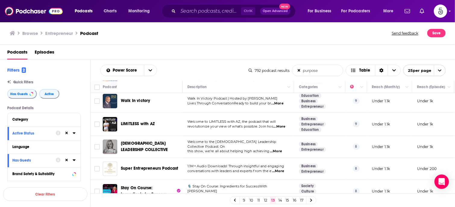
scroll to position [189, 0]
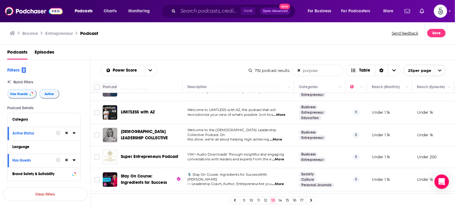
click at [281, 159] on span "...More" at bounding box center [278, 159] width 12 height 5
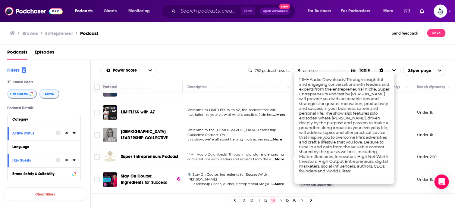
click at [281, 159] on span "...More" at bounding box center [278, 159] width 12 height 5
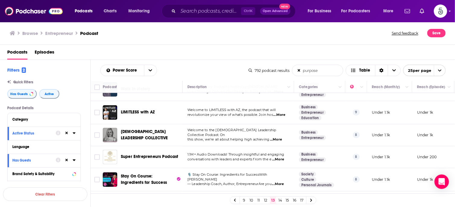
click at [280, 182] on span "...More" at bounding box center [278, 184] width 12 height 5
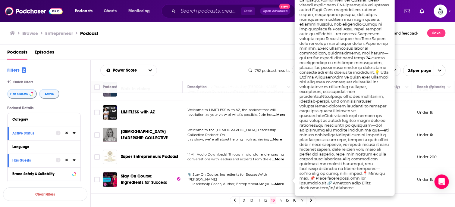
click at [280, 182] on span "...More" at bounding box center [278, 184] width 12 height 5
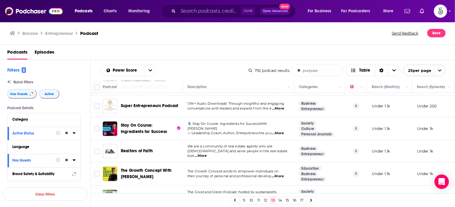
scroll to position [248, 0]
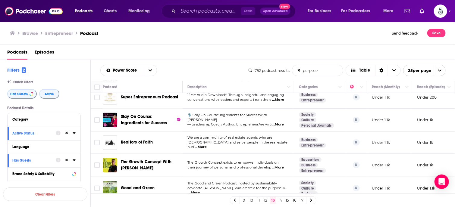
click at [207, 145] on span "...More" at bounding box center [201, 147] width 12 height 5
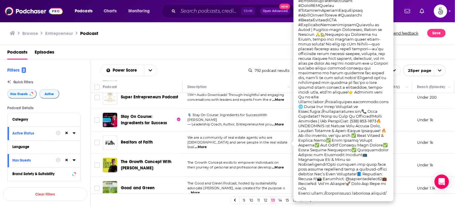
click at [207, 145] on span "...More" at bounding box center [201, 147] width 12 height 5
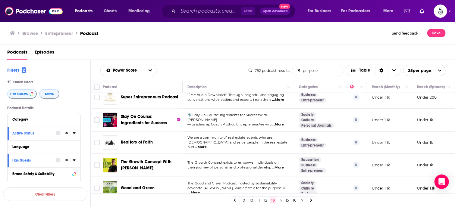
click at [281, 167] on span "...More" at bounding box center [278, 168] width 12 height 5
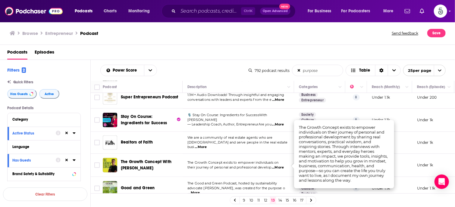
click at [281, 167] on span "...More" at bounding box center [278, 168] width 12 height 5
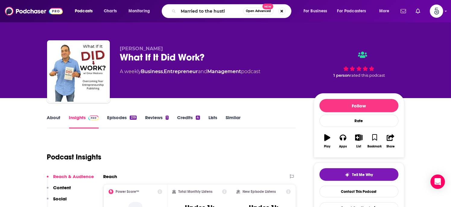
type input "Married to the hustle"
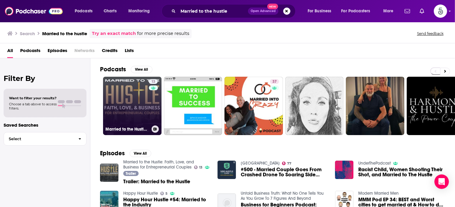
click at [125, 110] on link "13 Married to the Hustle: Faith, Love, and Business for Entrepreneurial Couples" at bounding box center [132, 106] width 59 height 59
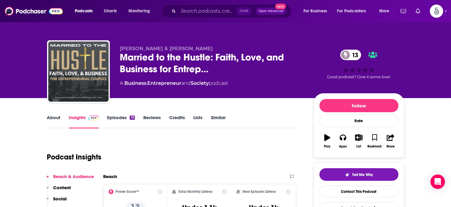
click at [119, 116] on link "Episodes 19" at bounding box center [120, 122] width 27 height 14
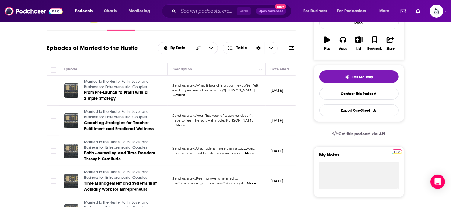
scroll to position [111, 0]
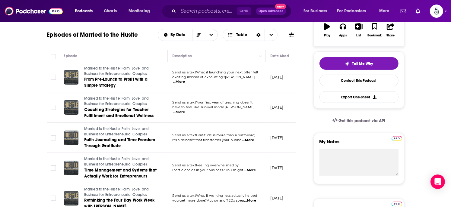
click at [252, 139] on span "...More" at bounding box center [248, 140] width 12 height 5
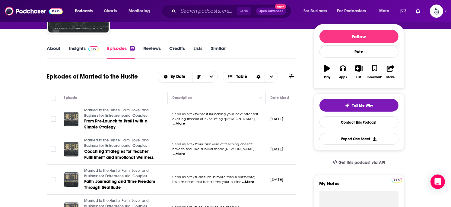
scroll to position [0, 0]
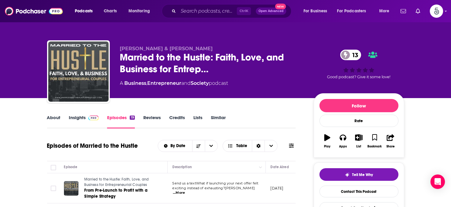
click at [73, 118] on link "Insights" at bounding box center [84, 122] width 30 height 14
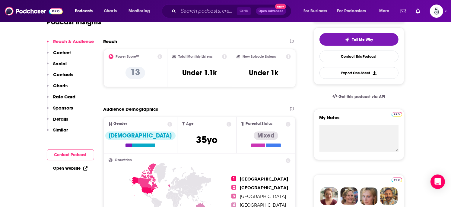
scroll to position [89, 0]
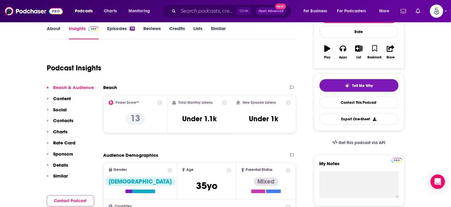
click at [59, 118] on p "Contacts" at bounding box center [63, 121] width 20 height 6
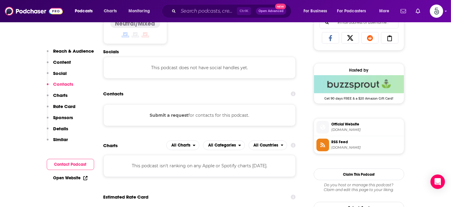
scroll to position [405, 0]
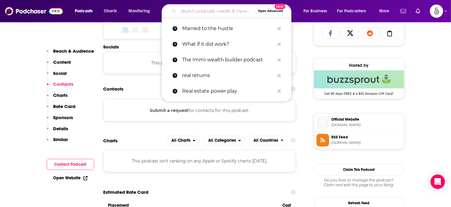
click at [202, 12] on input "Search podcasts, credits, & more..." at bounding box center [216, 11] width 77 height 10
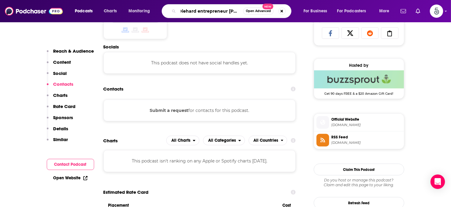
type input "Diehard entrepreneur stories"
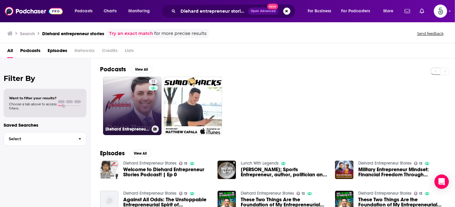
click at [125, 108] on link "13 Diehard Entrepreneur Stories" at bounding box center [132, 106] width 59 height 59
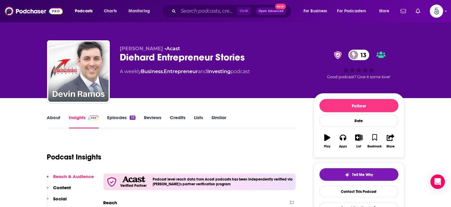
click at [122, 117] on link "Episodes 53" at bounding box center [121, 122] width 28 height 14
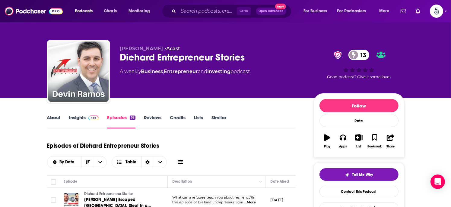
click at [80, 118] on link "Insights" at bounding box center [84, 122] width 30 height 14
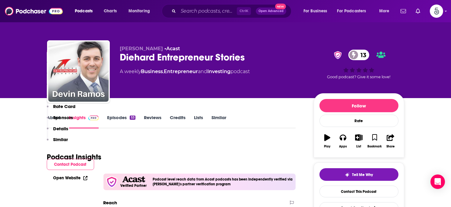
scroll to position [147, 0]
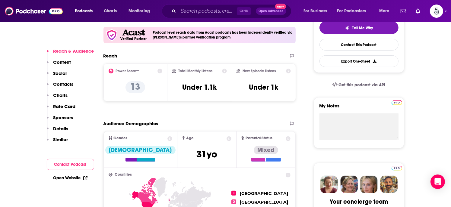
click at [63, 84] on p "Contacts" at bounding box center [63, 84] width 20 height 6
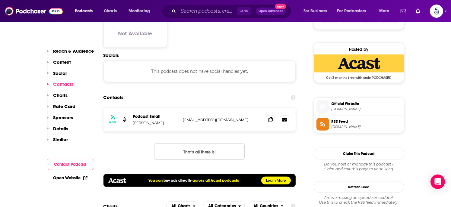
scroll to position [429, 0]
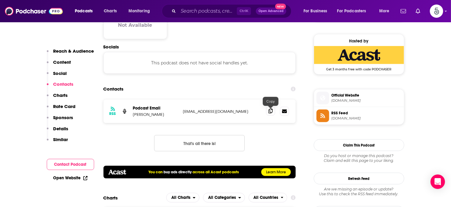
click at [269, 112] on icon at bounding box center [270, 111] width 4 height 5
click at [199, 11] on input "Search podcasts, credits, & more..." at bounding box center [207, 11] width 59 height 10
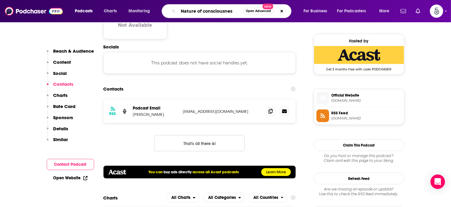
type input "Nature of consciousness"
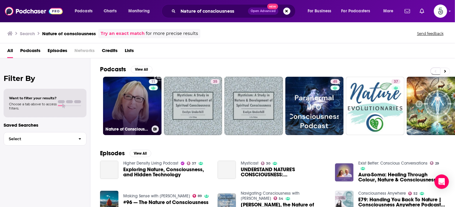
click at [140, 89] on link "11 Nature of Consciousness" at bounding box center [132, 106] width 59 height 59
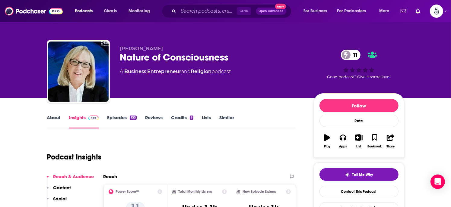
click at [119, 115] on link "Episodes 155" at bounding box center [121, 122] width 29 height 14
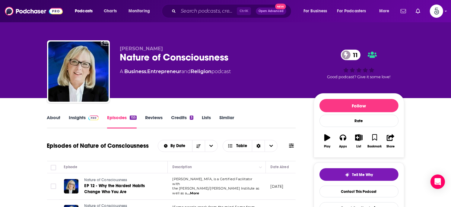
click at [80, 118] on link "Insights" at bounding box center [84, 122] width 30 height 14
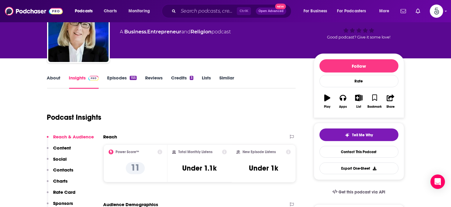
scroll to position [87, 0]
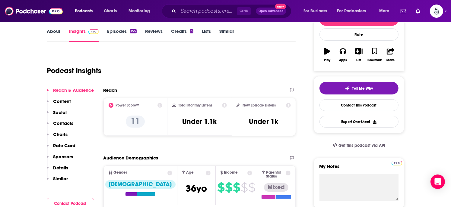
click at [65, 123] on p "Contacts" at bounding box center [63, 124] width 20 height 6
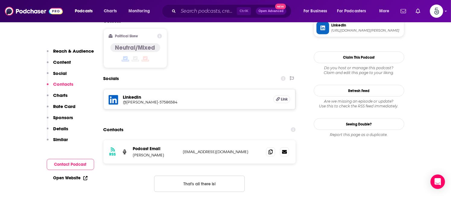
scroll to position [490, 0]
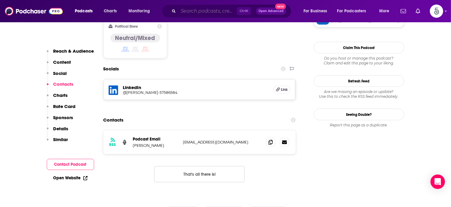
click at [207, 12] on input "Search podcasts, credits, & more..." at bounding box center [207, 11] width 59 height 10
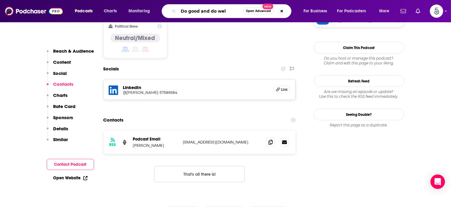
type input "Do good and do well"
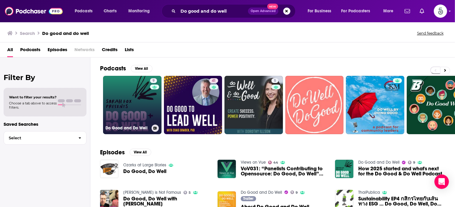
click at [140, 106] on link "9 Do Good and Do Well" at bounding box center [132, 105] width 59 height 59
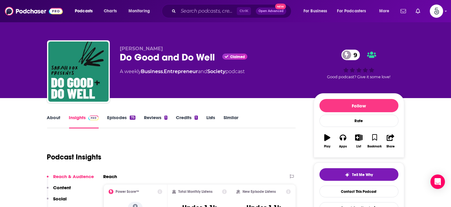
click at [119, 118] on link "Episodes 75" at bounding box center [121, 122] width 28 height 14
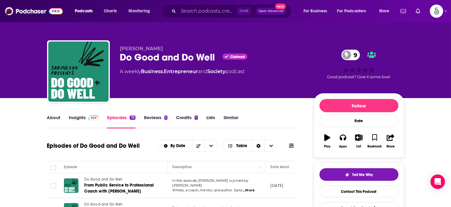
click at [54, 118] on link "About" at bounding box center [54, 122] width 14 height 14
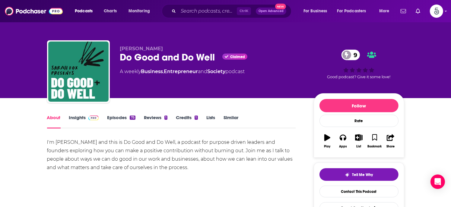
click at [54, 118] on link "About" at bounding box center [54, 122] width 14 height 14
click at [72, 121] on link "Insights" at bounding box center [84, 122] width 30 height 14
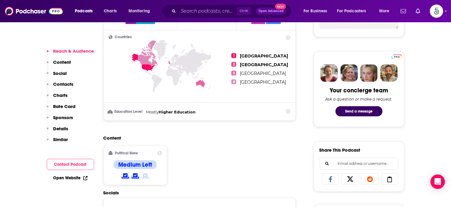
scroll to position [289, 0]
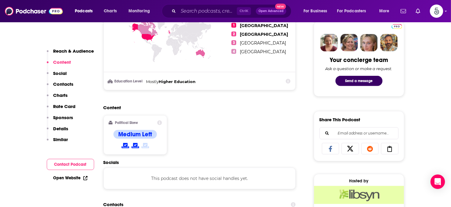
click at [69, 84] on p "Contacts" at bounding box center [63, 84] width 20 height 6
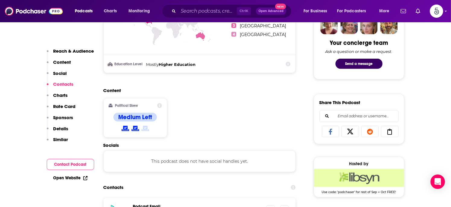
scroll to position [405, 0]
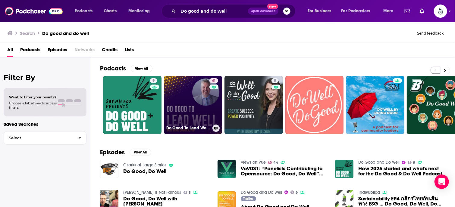
click at [177, 98] on link "41 Do Good To Lead Well with [PERSON_NAME]" at bounding box center [193, 105] width 59 height 59
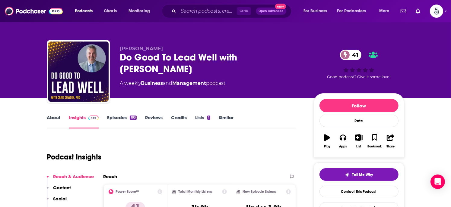
click at [117, 118] on link "Episodes 193" at bounding box center [121, 122] width 29 height 14
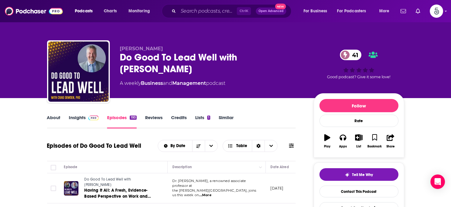
click at [77, 119] on link "Insights" at bounding box center [84, 122] width 30 height 14
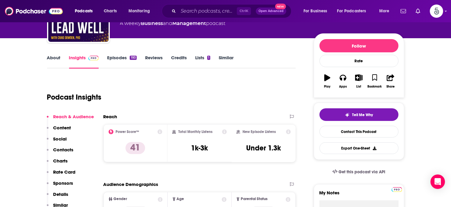
scroll to position [87, 0]
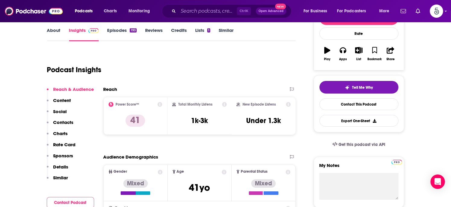
click at [67, 122] on p "Contacts" at bounding box center [63, 123] width 20 height 6
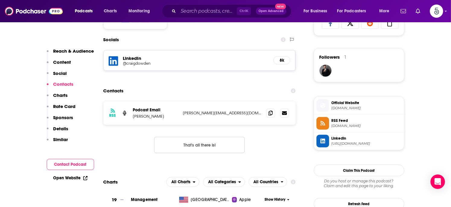
scroll to position [416, 0]
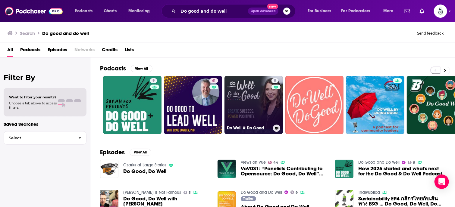
click at [243, 94] on link "5 Do Well & Do Good" at bounding box center [254, 105] width 59 height 59
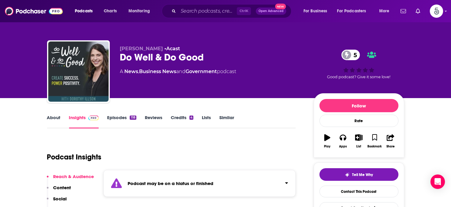
click at [120, 118] on link "Episodes 118" at bounding box center [121, 122] width 29 height 14
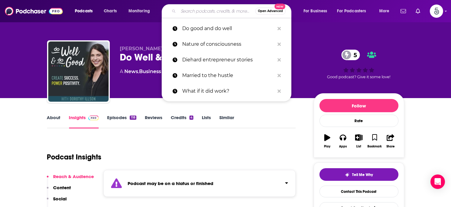
click at [196, 13] on input "Search podcasts, credits, & more..." at bounding box center [216, 11] width 77 height 10
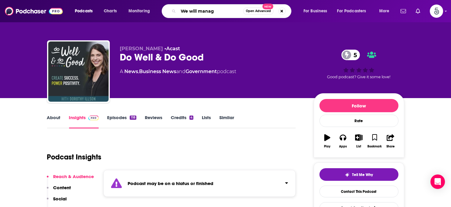
type input "We will manage"
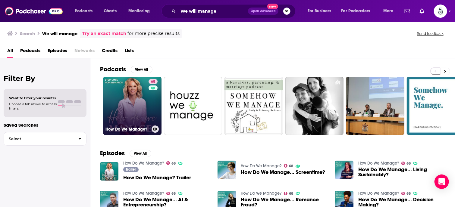
click at [135, 103] on link "68 How Do We Manage?" at bounding box center [132, 106] width 59 height 59
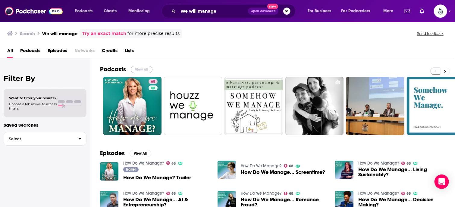
click at [136, 68] on button "View All" at bounding box center [142, 69] width 22 height 7
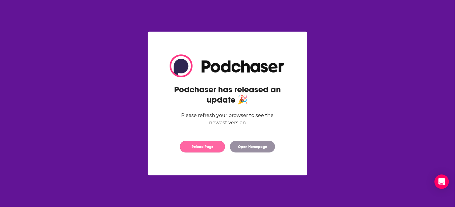
click at [197, 147] on button "Reload Page" at bounding box center [202, 147] width 45 height 12
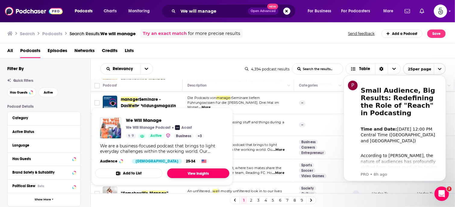
click at [188, 171] on link "View Insights" at bounding box center [198, 174] width 62 height 10
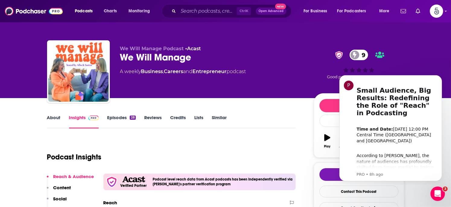
click at [116, 118] on link "Episodes 28" at bounding box center [121, 122] width 28 height 14
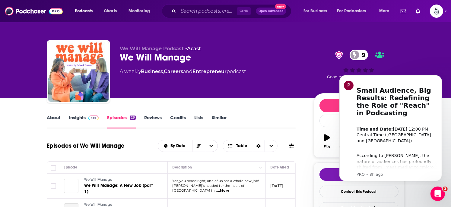
click at [429, 56] on div "We Will Manage Podcast • Acast We Will Manage 9 A weekly Business , Careers and…" at bounding box center [225, 49] width 451 height 98
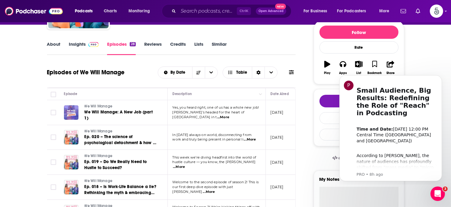
scroll to position [76, 0]
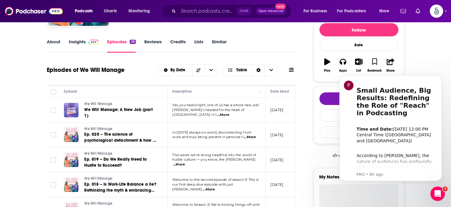
click at [185, 163] on span "...More" at bounding box center [179, 165] width 12 height 5
click at [229, 113] on span "...More" at bounding box center [223, 115] width 12 height 5
click at [438, 77] on button "Dismiss notification" at bounding box center [440, 77] width 8 height 8
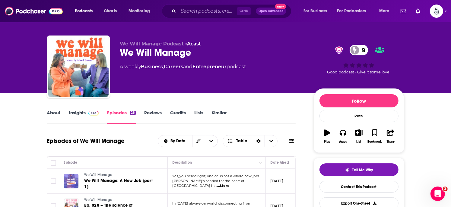
scroll to position [0, 0]
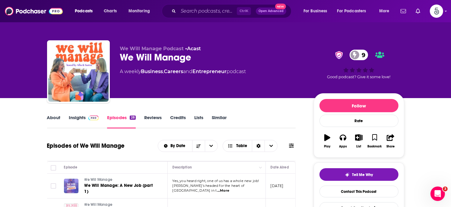
click at [53, 116] on link "About" at bounding box center [54, 122] width 14 height 14
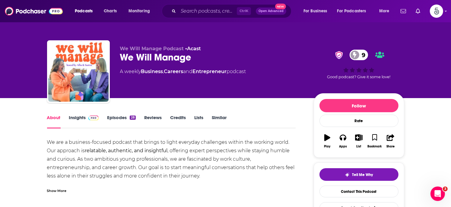
click at [58, 191] on div "Show More" at bounding box center [57, 191] width 20 height 6
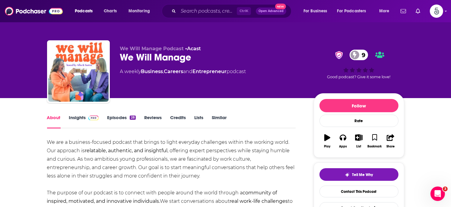
click at [120, 118] on link "Episodes 28" at bounding box center [121, 122] width 28 height 14
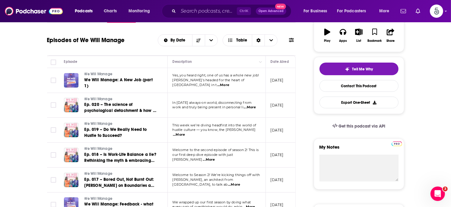
scroll to position [104, 0]
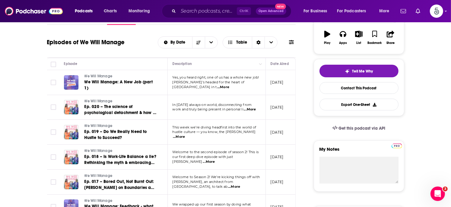
click at [252, 107] on span "...More" at bounding box center [250, 109] width 12 height 5
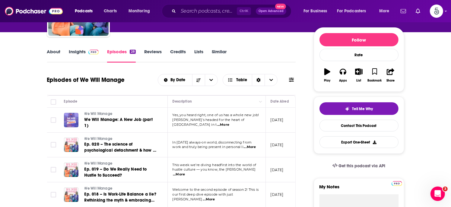
scroll to position [0, 0]
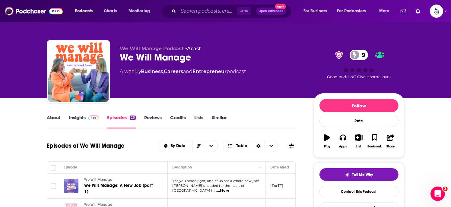
click at [80, 118] on link "Insights" at bounding box center [84, 122] width 30 height 14
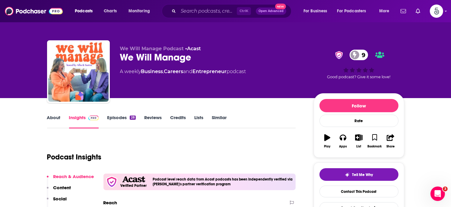
scroll to position [95, 0]
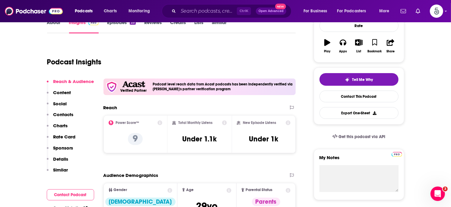
click at [58, 113] on p "Contacts" at bounding box center [63, 115] width 20 height 6
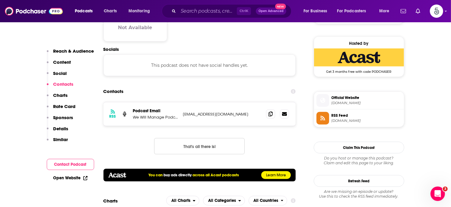
scroll to position [429, 0]
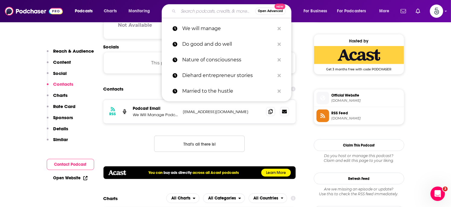
click at [197, 14] on input "Search podcasts, credits, & more..." at bounding box center [216, 11] width 77 height 10
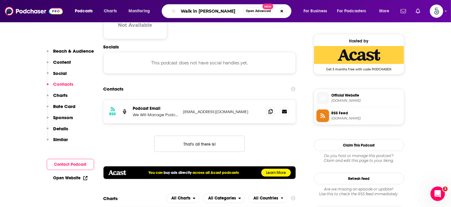
type input "Walk in victory"
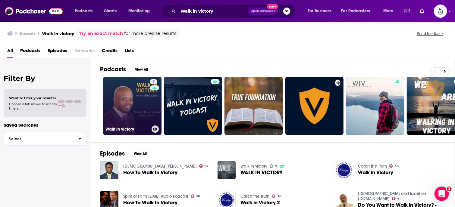
click at [134, 102] on link "9 Walk In victory" at bounding box center [132, 106] width 59 height 59
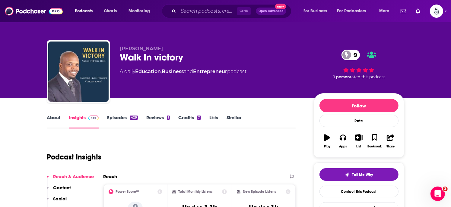
click at [118, 117] on link "Episodes 428" at bounding box center [122, 122] width 30 height 14
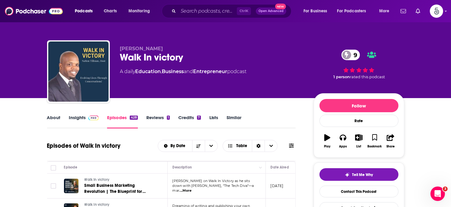
click at [74, 118] on link "Insights" at bounding box center [84, 122] width 30 height 14
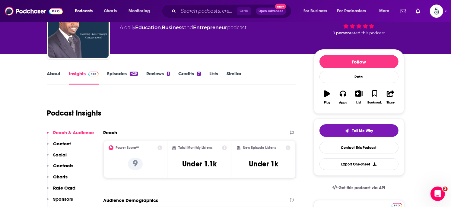
scroll to position [75, 0]
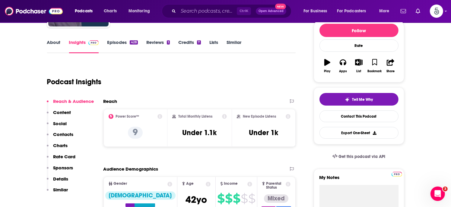
click at [55, 134] on p "Contacts" at bounding box center [63, 135] width 20 height 6
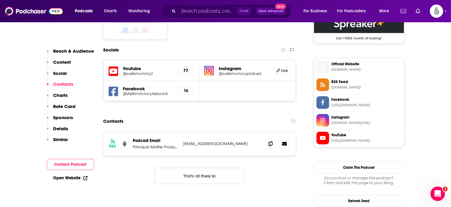
scroll to position [510, 0]
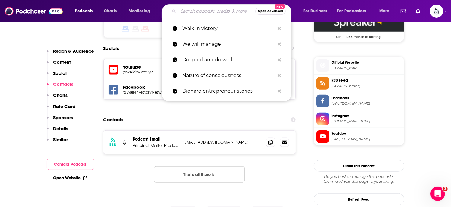
click at [215, 12] on input "Search podcasts, credits, & more..." at bounding box center [216, 11] width 77 height 10
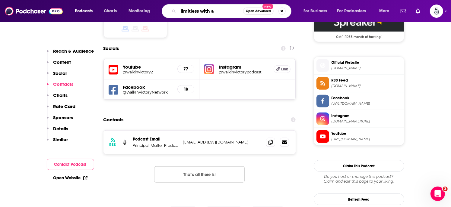
type input "limitless with az"
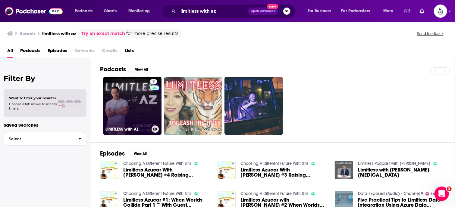
click at [142, 105] on link "9 LIMITLESS with AZ" at bounding box center [132, 106] width 59 height 59
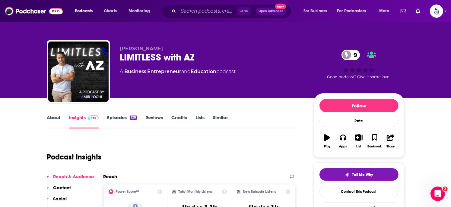
click at [119, 118] on link "Episodes 128" at bounding box center [122, 122] width 30 height 14
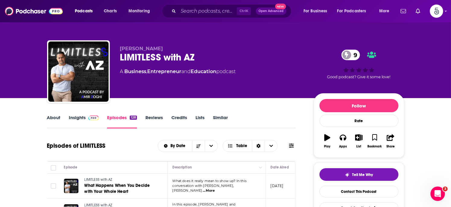
click at [74, 118] on link "Insights" at bounding box center [84, 122] width 30 height 14
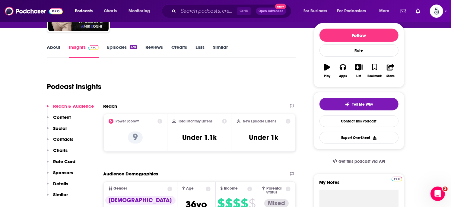
scroll to position [102, 0]
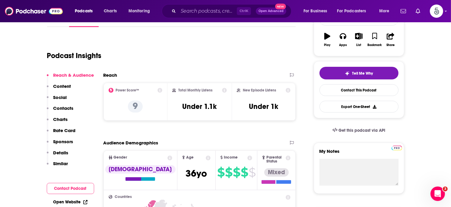
click at [56, 107] on p "Contacts" at bounding box center [63, 109] width 20 height 6
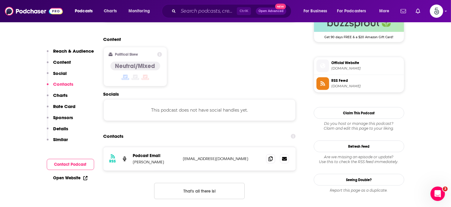
scroll to position [478, 0]
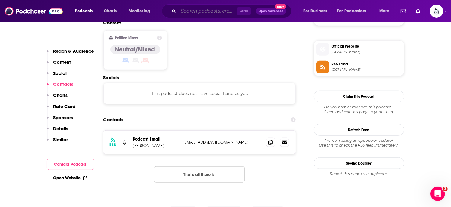
click at [193, 13] on input "Search podcasts, credits, & more..." at bounding box center [207, 11] width 59 height 10
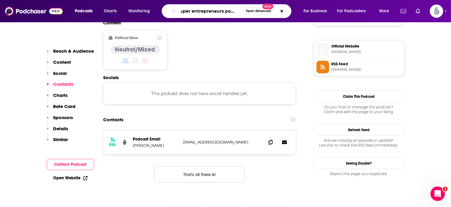
type input "super entrepreneurs podcast"
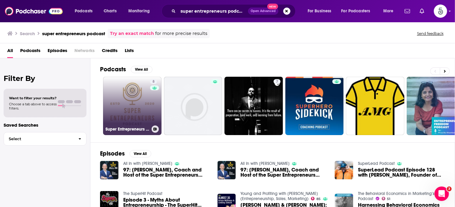
click at [137, 106] on link "8 Super Entrepreneurs Podcast" at bounding box center [132, 106] width 59 height 59
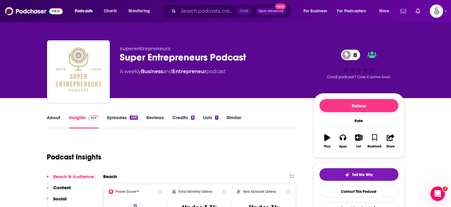
click at [118, 118] on link "Episodes 458" at bounding box center [122, 122] width 30 height 14
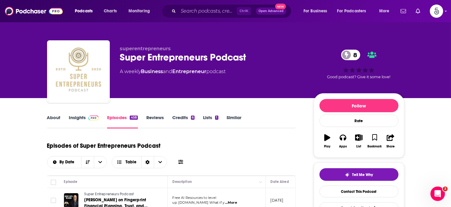
click at [55, 117] on link "About" at bounding box center [54, 122] width 14 height 14
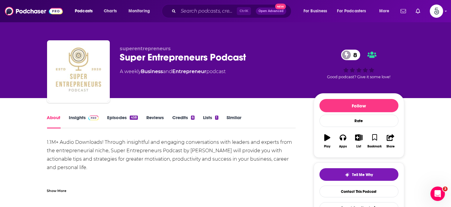
click at [78, 117] on link "Insights" at bounding box center [84, 122] width 30 height 14
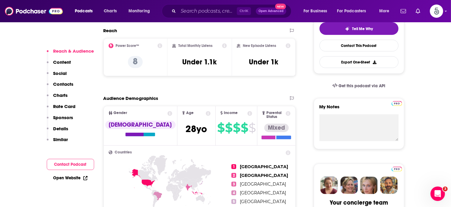
scroll to position [158, 0]
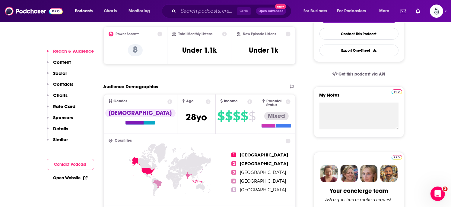
click at [69, 84] on p "Contacts" at bounding box center [63, 84] width 20 height 6
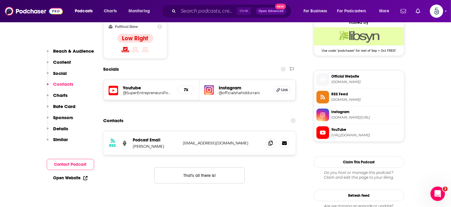
scroll to position [504, 0]
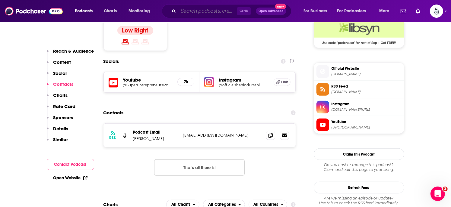
click at [195, 12] on input "Search podcasts, credits, & more..." at bounding box center [207, 11] width 59 height 10
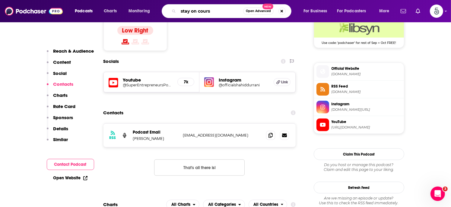
type input "stay on course"
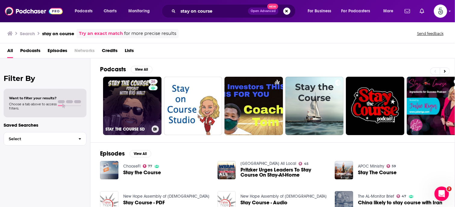
click at [119, 108] on link "26 STAY THE COURSE SD" at bounding box center [132, 106] width 59 height 59
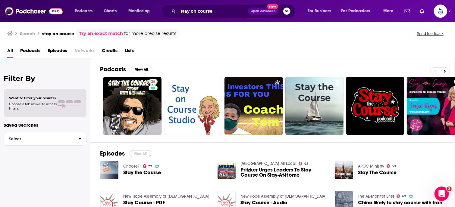
click at [140, 153] on button "View All" at bounding box center [141, 153] width 22 height 7
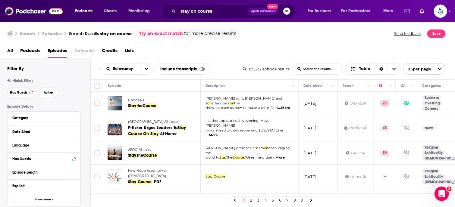
click at [285, 11] on button "Search podcasts, credits, & more..." at bounding box center [286, 11] width 7 height 7
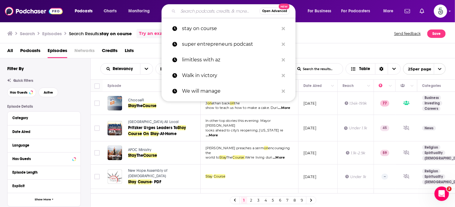
click at [212, 13] on input "Search podcasts, credits, & more..." at bounding box center [218, 11] width 81 height 10
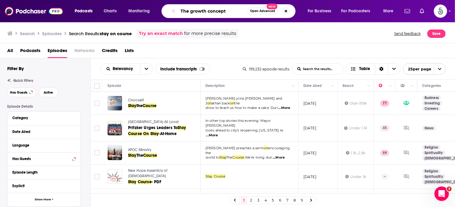
type input "The growth concept"
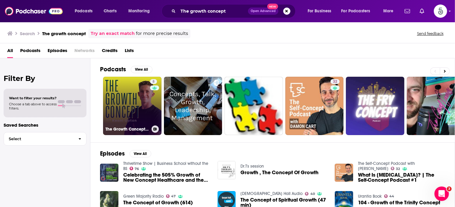
click at [131, 97] on link "8 The Growth Concept With Keoni Upton" at bounding box center [132, 106] width 59 height 59
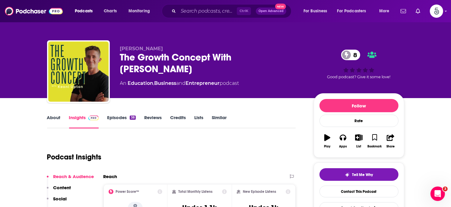
click at [119, 117] on link "Episodes 38" at bounding box center [121, 122] width 28 height 14
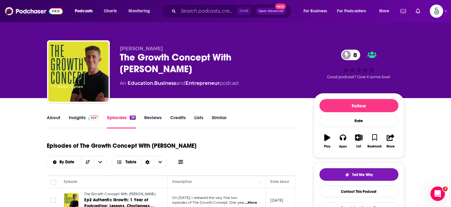
click at [80, 117] on link "Insights" at bounding box center [84, 122] width 30 height 14
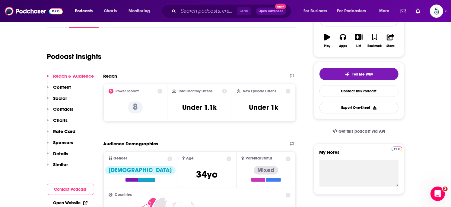
scroll to position [97, 0]
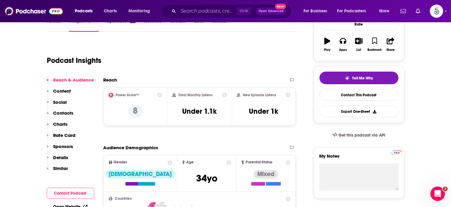
click at [56, 113] on p "Contacts" at bounding box center [63, 113] width 20 height 6
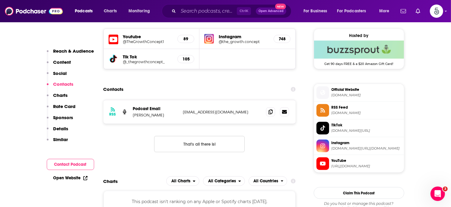
scroll to position [435, 0]
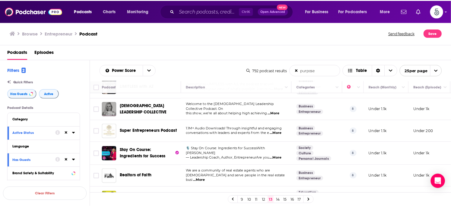
scroll to position [247, 0]
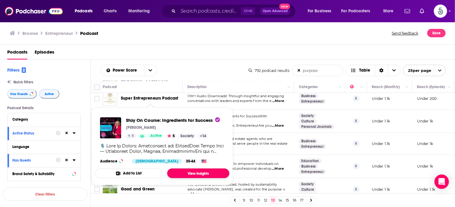
click at [194, 171] on link "View Insights" at bounding box center [198, 174] width 62 height 10
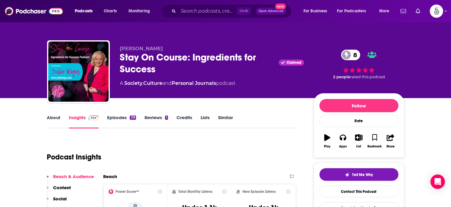
click at [111, 117] on link "Episodes 119" at bounding box center [121, 122] width 29 height 14
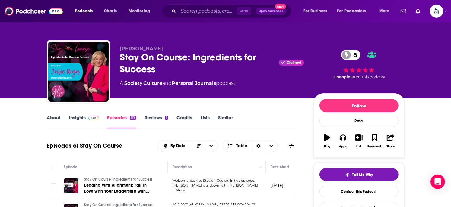
click at [72, 117] on link "Insights" at bounding box center [84, 122] width 30 height 14
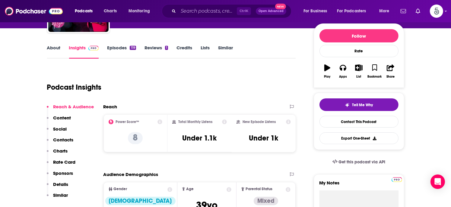
scroll to position [101, 0]
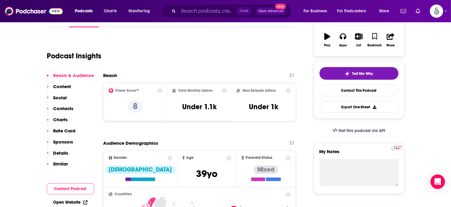
click at [60, 109] on p "Contacts" at bounding box center [63, 109] width 20 height 6
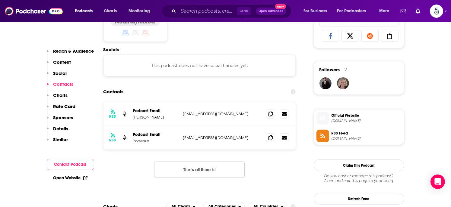
scroll to position [405, 0]
